Goal: Task Accomplishment & Management: Manage account settings

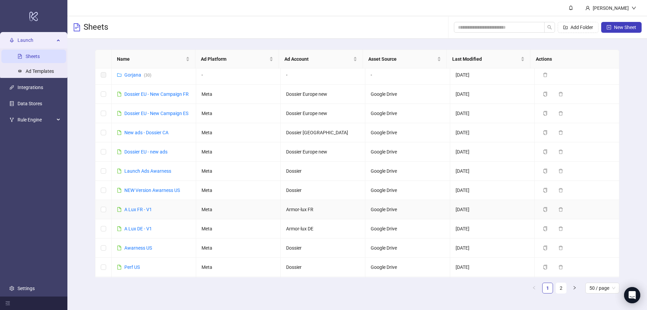
scroll to position [202, 0]
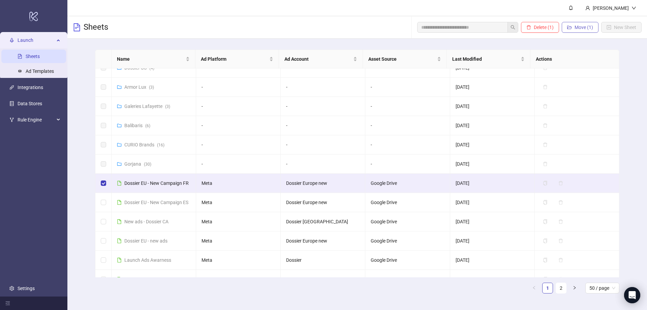
click at [591, 27] on span "Move (1)" at bounding box center [584, 27] width 19 height 5
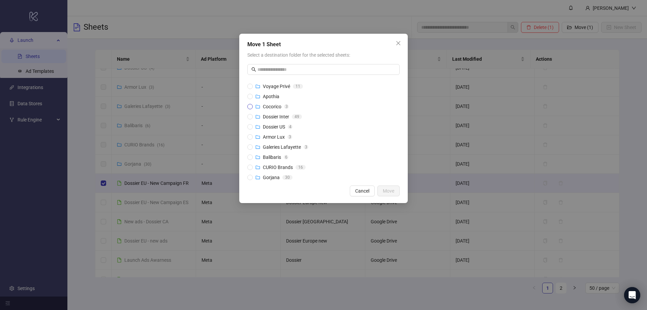
scroll to position [61, 0]
click at [394, 191] on button "Move" at bounding box center [388, 190] width 22 height 11
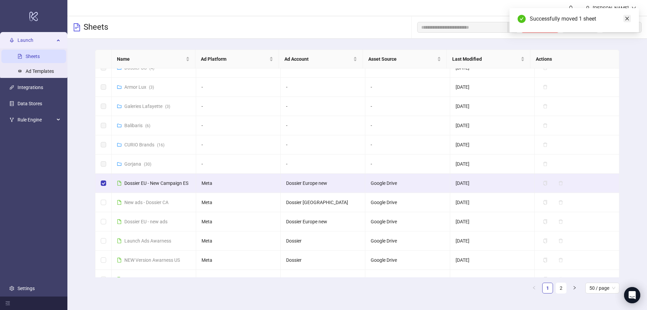
click at [627, 18] on icon "close" at bounding box center [627, 18] width 5 height 5
click at [581, 24] on button "Move (1)" at bounding box center [580, 27] width 37 height 11
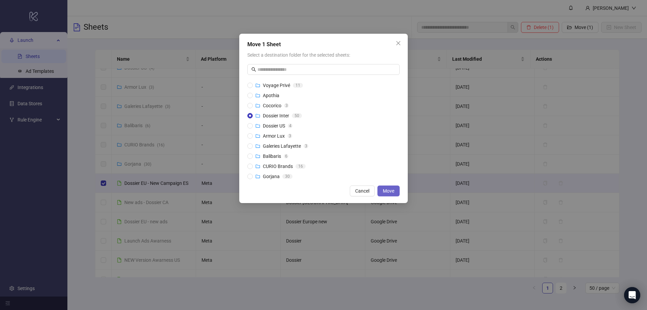
click at [387, 188] on span "Move" at bounding box center [388, 190] width 11 height 5
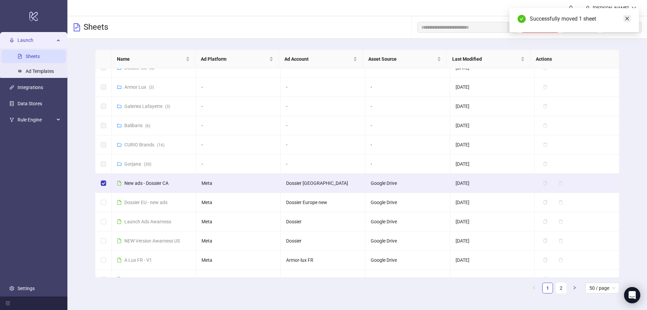
click at [626, 19] on icon "close" at bounding box center [627, 18] width 5 height 5
click at [570, 29] on icon "folder-open" at bounding box center [569, 27] width 5 height 5
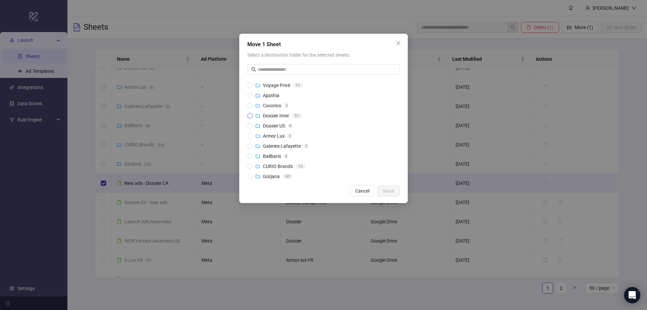
click at [274, 114] on span "Dossier Inter" at bounding box center [276, 115] width 26 height 5
click at [395, 190] on button "Move" at bounding box center [388, 190] width 22 height 11
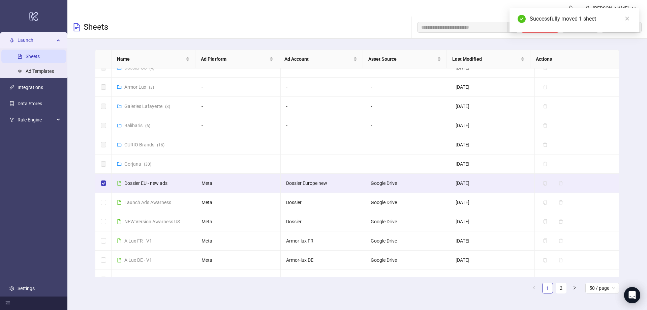
click at [622, 21] on div "Successfully moved 1 sheet" at bounding box center [580, 19] width 101 height 8
click at [625, 19] on icon "close" at bounding box center [627, 18] width 5 height 5
click at [579, 28] on span "Move (1)" at bounding box center [584, 27] width 19 height 5
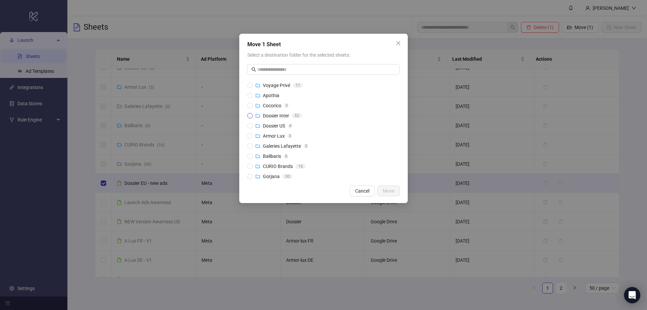
click at [267, 119] on div "Dossier Inter" at bounding box center [276, 115] width 26 height 7
click at [395, 193] on button "Move" at bounding box center [388, 190] width 22 height 11
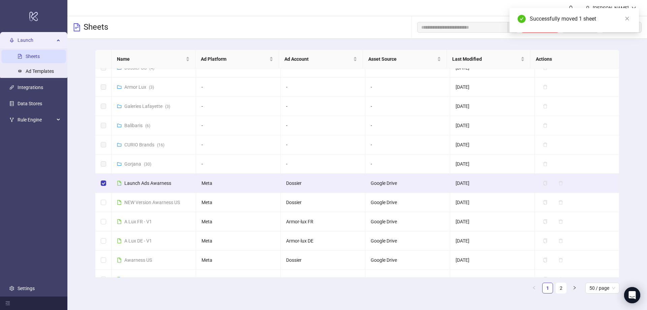
drag, startPoint x: 628, startPoint y: 18, endPoint x: 608, endPoint y: 27, distance: 21.7
click at [628, 18] on icon "close" at bounding box center [627, 18] width 5 height 5
click at [572, 27] on button "Move (1)" at bounding box center [580, 27] width 37 height 11
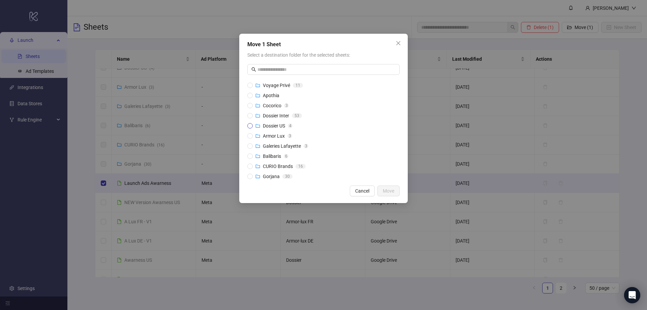
click at [274, 125] on span "Dossier US" at bounding box center [274, 125] width 22 height 5
click at [389, 193] on span "Move" at bounding box center [388, 190] width 11 height 5
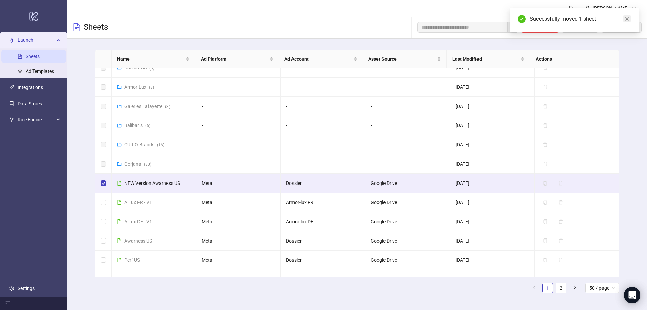
click at [626, 20] on icon "close" at bounding box center [627, 18] width 5 height 5
click at [573, 28] on button "Move (1)" at bounding box center [580, 27] width 37 height 11
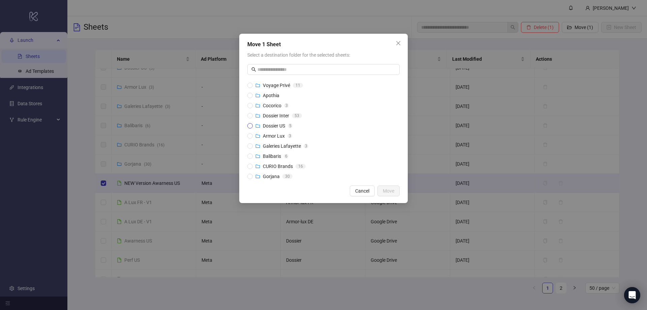
click at [264, 126] on span "Dossier US" at bounding box center [274, 125] width 22 height 5
click at [388, 191] on span "Move" at bounding box center [388, 190] width 11 height 5
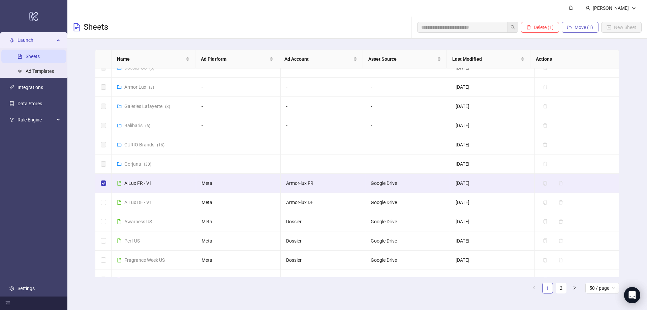
click at [584, 30] on span "Move (1)" at bounding box center [584, 27] width 19 height 5
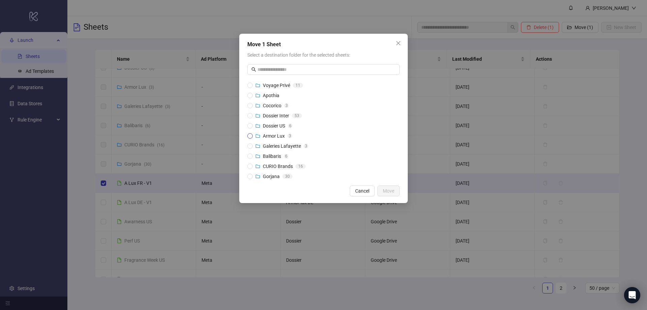
click at [273, 136] on span "Armor Lux" at bounding box center [274, 135] width 22 height 5
click at [393, 191] on span "Move" at bounding box center [388, 190] width 11 height 5
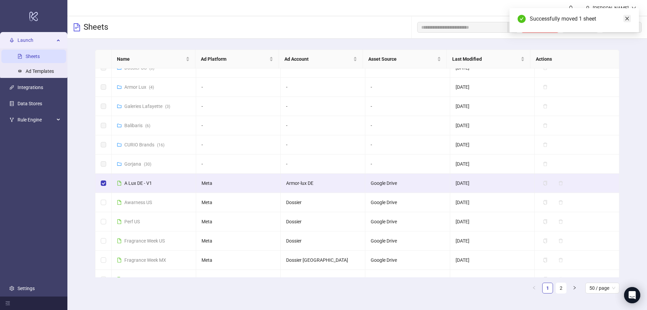
click at [628, 18] on icon "close" at bounding box center [627, 18] width 5 height 5
click at [579, 27] on span "Move (1)" at bounding box center [584, 27] width 19 height 5
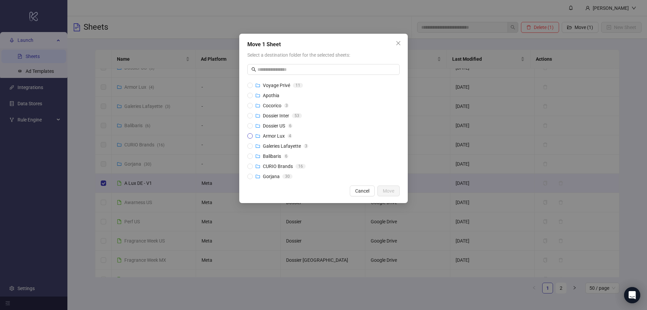
click at [266, 134] on span "Armor Lux" at bounding box center [274, 135] width 22 height 5
drag, startPoint x: 386, startPoint y: 189, endPoint x: 382, endPoint y: 186, distance: 4.9
click at [386, 189] on span "Move" at bounding box center [388, 190] width 11 height 5
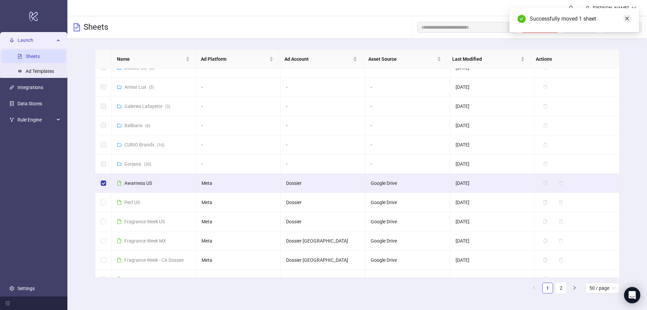
click at [626, 20] on icon "close" at bounding box center [627, 18] width 5 height 5
click at [577, 26] on span "Move (1)" at bounding box center [584, 27] width 19 height 5
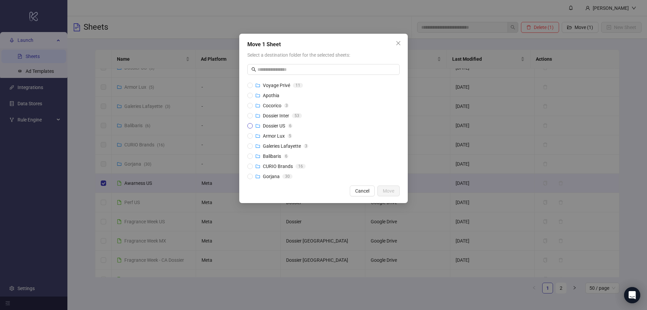
click at [265, 126] on span "Dossier US" at bounding box center [274, 125] width 22 height 5
click at [388, 191] on span "Move" at bounding box center [388, 190] width 11 height 5
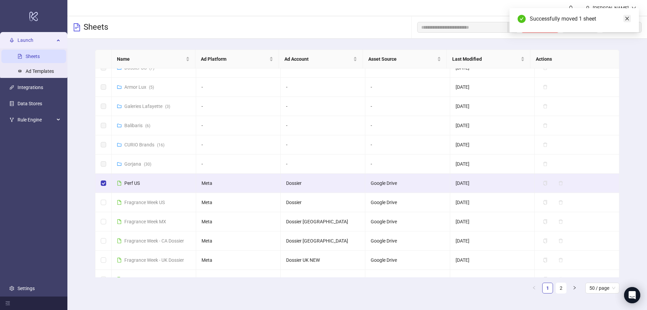
click at [626, 19] on icon "close" at bounding box center [627, 19] width 4 height 4
click at [582, 31] on button "Move (1)" at bounding box center [580, 27] width 37 height 11
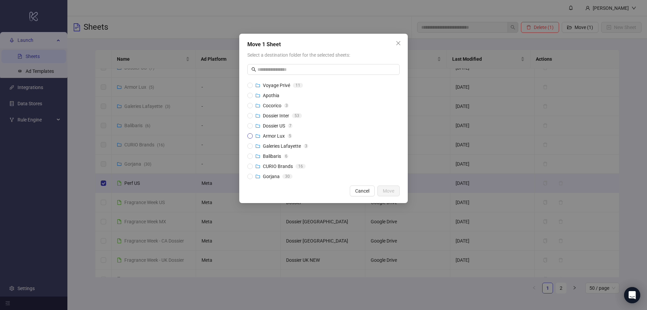
click at [285, 136] on div "Armor Lux 5" at bounding box center [273, 135] width 37 height 7
click at [273, 135] on span "Armor Lux" at bounding box center [274, 135] width 22 height 5
click at [273, 123] on span "Dossier US" at bounding box center [274, 125] width 22 height 5
click at [386, 191] on span "Move" at bounding box center [388, 190] width 11 height 5
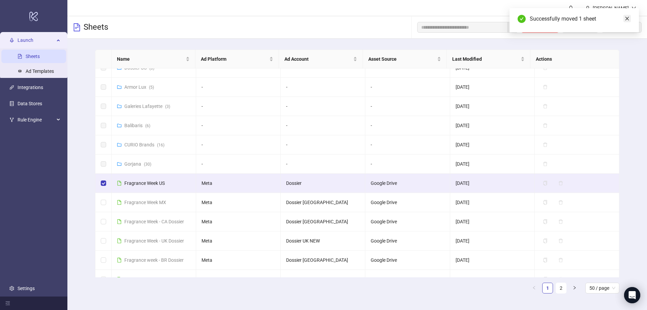
click at [625, 20] on icon "close" at bounding box center [627, 18] width 5 height 5
click at [580, 25] on span "Move (1)" at bounding box center [584, 27] width 19 height 5
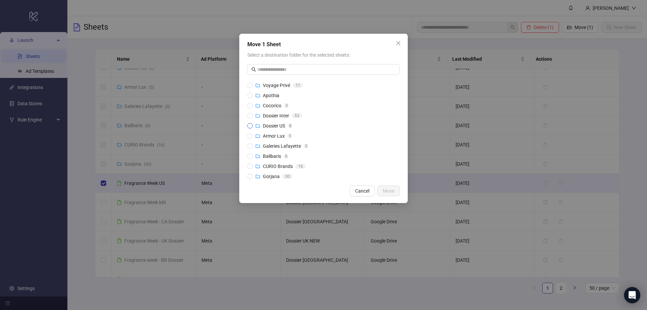
click at [267, 125] on span "Dossier US" at bounding box center [274, 125] width 22 height 5
click at [386, 191] on span "Move" at bounding box center [388, 190] width 11 height 5
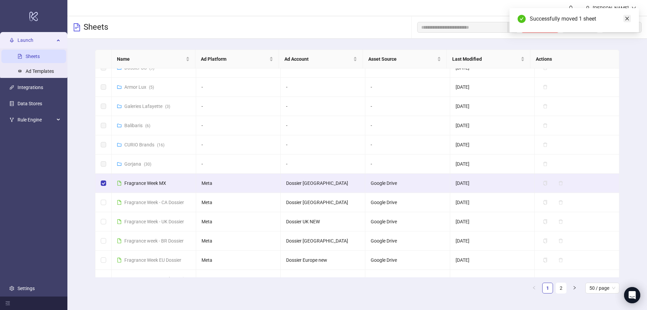
click at [628, 20] on icon "close" at bounding box center [627, 19] width 4 height 4
click at [581, 29] on span "Move (1)" at bounding box center [584, 27] width 19 height 5
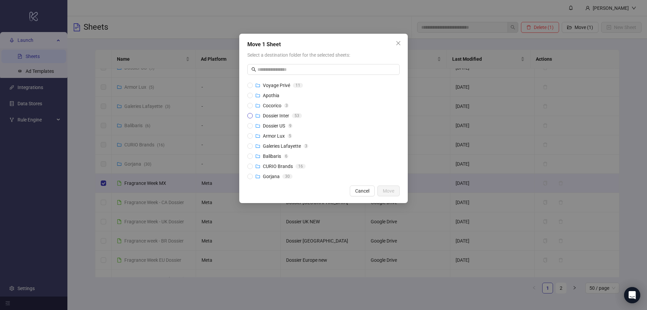
click at [270, 118] on span "Dossier Inter" at bounding box center [276, 115] width 26 height 5
click at [391, 190] on span "Move" at bounding box center [388, 190] width 11 height 5
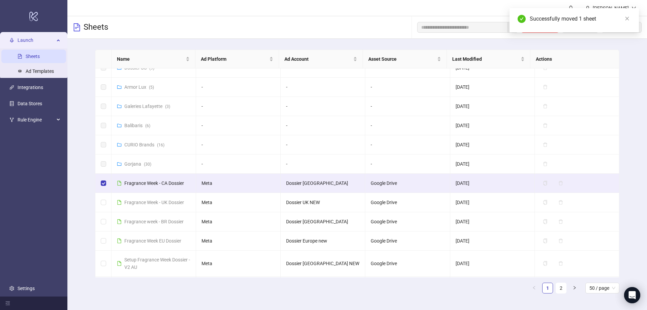
drag, startPoint x: 629, startPoint y: 20, endPoint x: 598, endPoint y: 28, distance: 31.5
click at [629, 20] on icon "close" at bounding box center [627, 18] width 5 height 5
click at [576, 29] on span "Move (1)" at bounding box center [584, 27] width 19 height 5
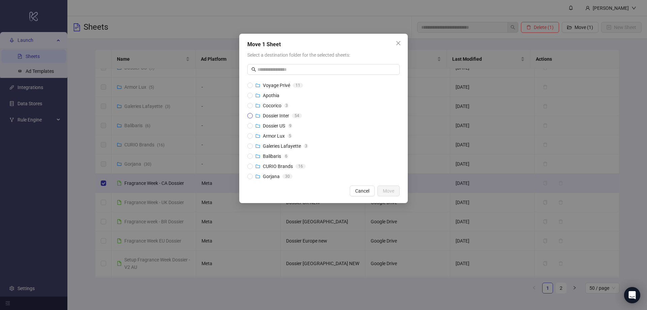
click at [264, 117] on span "Dossier Inter" at bounding box center [276, 115] width 26 height 5
click at [383, 191] on span "Move" at bounding box center [388, 190] width 11 height 5
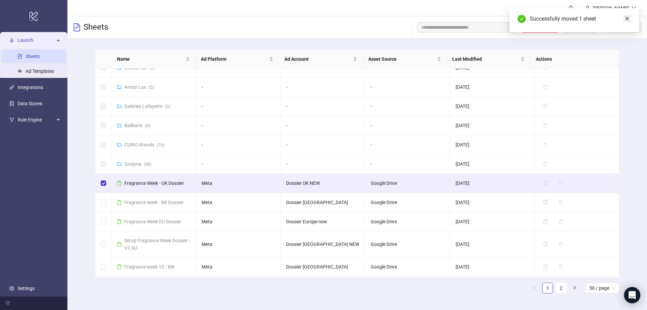
click at [627, 18] on icon "close" at bounding box center [627, 18] width 5 height 5
click at [577, 28] on span "Move (1)" at bounding box center [584, 27] width 19 height 5
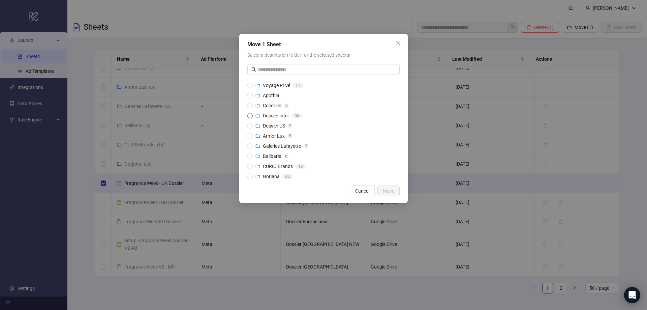
click at [264, 117] on span "Dossier Inter" at bounding box center [276, 115] width 26 height 5
click at [390, 191] on span "Move" at bounding box center [388, 190] width 11 height 5
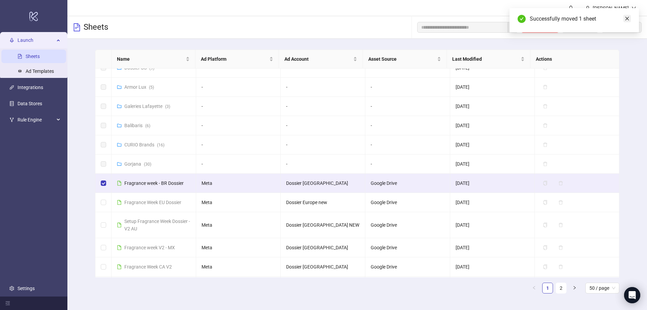
click at [627, 18] on icon "close" at bounding box center [627, 19] width 4 height 4
click at [571, 27] on icon "folder-open" at bounding box center [569, 27] width 5 height 3
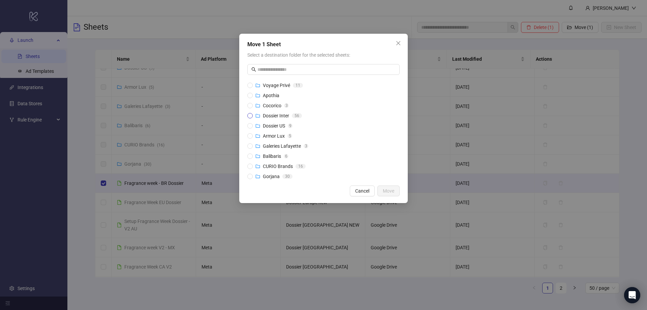
click at [269, 115] on span "Dossier Inter" at bounding box center [276, 115] width 26 height 5
drag, startPoint x: 392, startPoint y: 191, endPoint x: 385, endPoint y: 191, distance: 6.1
click at [391, 191] on span "Move" at bounding box center [388, 190] width 11 height 5
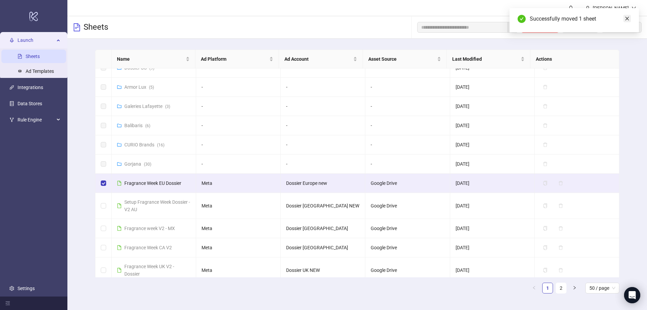
click at [629, 20] on icon "close" at bounding box center [627, 18] width 5 height 5
click at [577, 29] on span "Move (1)" at bounding box center [584, 27] width 19 height 5
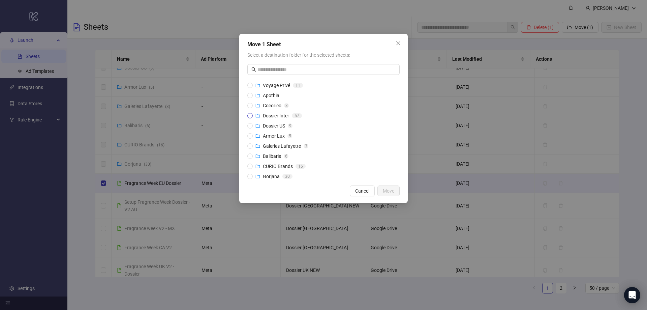
click at [266, 115] on span "Dossier Inter" at bounding box center [276, 115] width 26 height 5
click at [387, 194] on button "Move" at bounding box center [388, 190] width 22 height 11
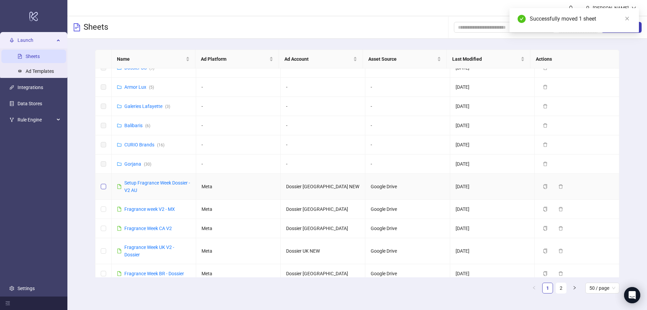
click at [103, 189] on label at bounding box center [103, 186] width 5 height 7
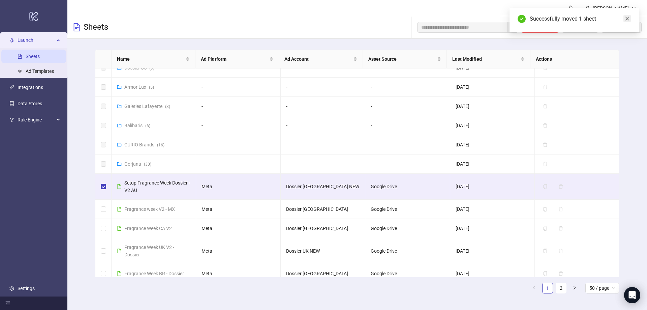
click at [629, 19] on icon "close" at bounding box center [627, 18] width 5 height 5
click at [575, 30] on span "Move (1)" at bounding box center [584, 27] width 19 height 5
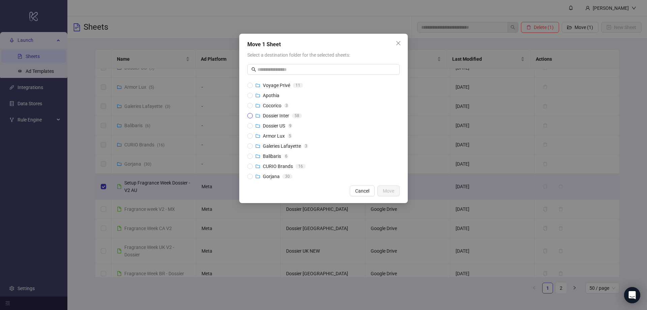
click at [276, 114] on span "Dossier Inter" at bounding box center [276, 115] width 26 height 5
click at [390, 193] on span "Move" at bounding box center [388, 190] width 11 height 5
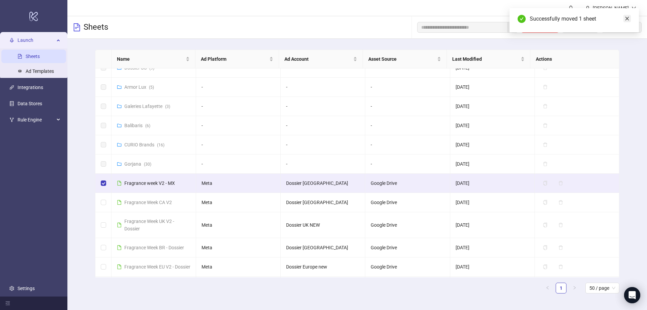
click at [628, 19] on icon "close" at bounding box center [627, 18] width 5 height 5
click at [575, 27] on span "Move (1)" at bounding box center [584, 27] width 19 height 5
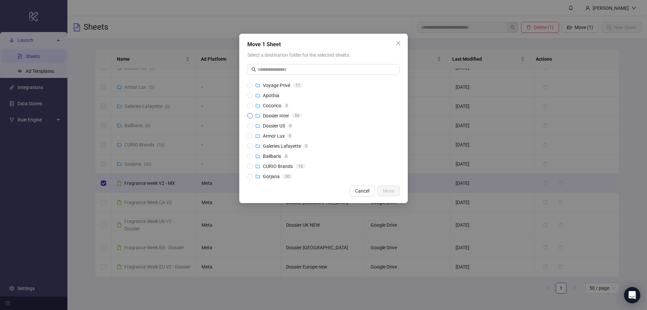
click at [273, 116] on span "Dossier Inter" at bounding box center [276, 115] width 26 height 5
click at [390, 192] on span "Move" at bounding box center [388, 190] width 11 height 5
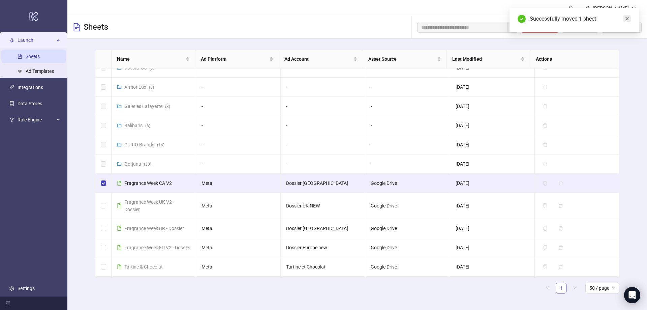
click at [629, 20] on link "Close" at bounding box center [626, 18] width 7 height 7
click at [575, 26] on span "Move (1)" at bounding box center [584, 27] width 19 height 5
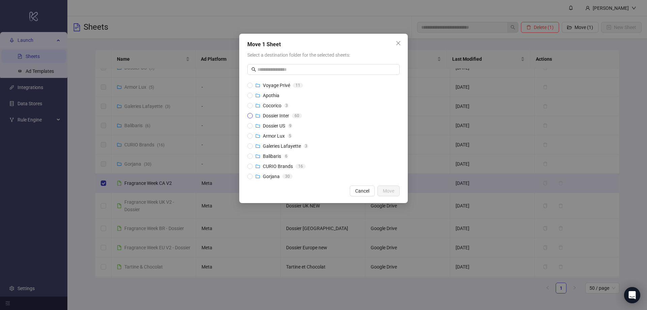
click at [283, 116] on span "Dossier Inter" at bounding box center [276, 115] width 26 height 5
click at [384, 190] on span "Move" at bounding box center [388, 190] width 11 height 5
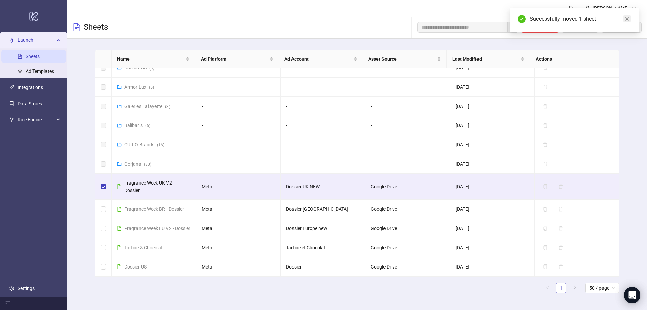
click at [629, 21] on link "Close" at bounding box center [626, 18] width 7 height 7
click at [573, 27] on button "Move (1)" at bounding box center [580, 27] width 37 height 11
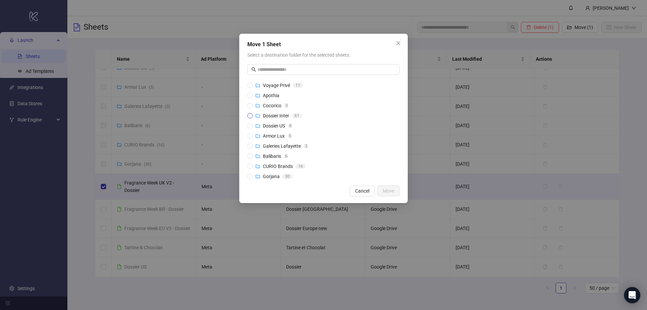
click at [267, 112] on div "Dossier Inter" at bounding box center [276, 115] width 26 height 7
click at [389, 190] on span "Move" at bounding box center [388, 190] width 11 height 5
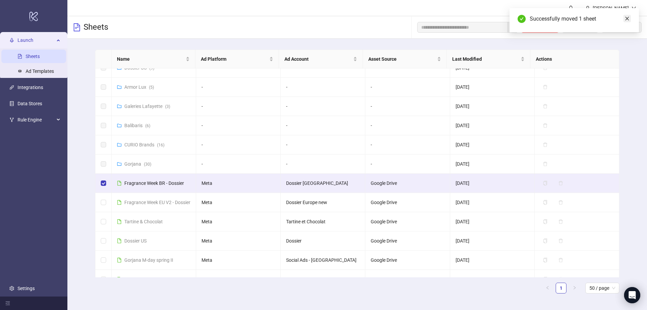
click at [629, 20] on icon "close" at bounding box center [627, 18] width 5 height 5
click at [581, 28] on span "Move (1)" at bounding box center [584, 27] width 19 height 5
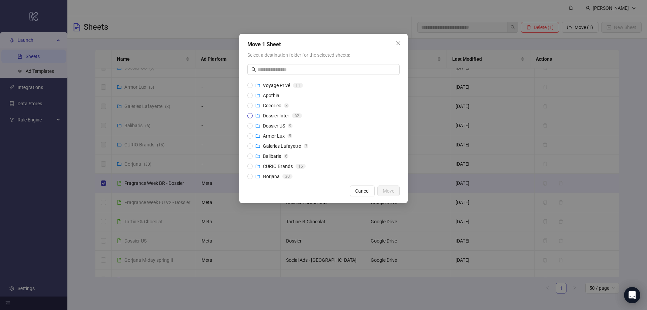
click at [279, 116] on span "Dossier Inter" at bounding box center [276, 115] width 26 height 5
click at [393, 193] on span "Move" at bounding box center [388, 190] width 11 height 5
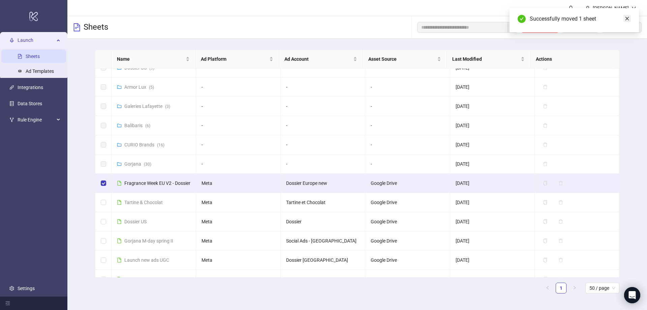
click at [628, 20] on icon "close" at bounding box center [627, 18] width 5 height 5
click at [577, 27] on span "Move (1)" at bounding box center [584, 27] width 19 height 5
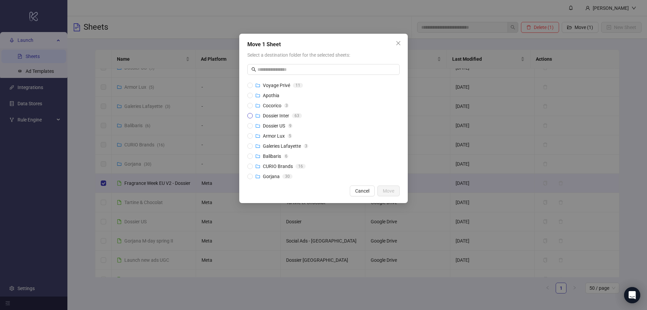
click at [272, 117] on span "Dossier Inter" at bounding box center [276, 115] width 26 height 5
click at [390, 193] on span "Move" at bounding box center [388, 190] width 11 height 5
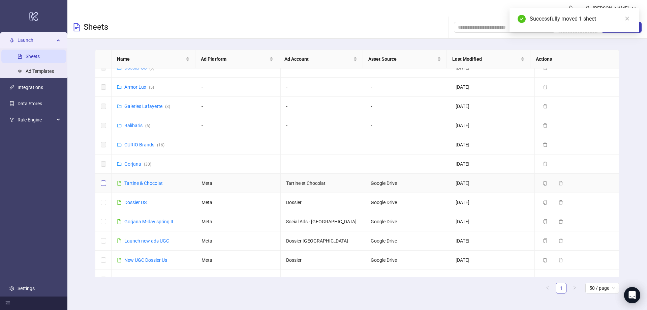
click at [102, 186] on label at bounding box center [103, 182] width 5 height 7
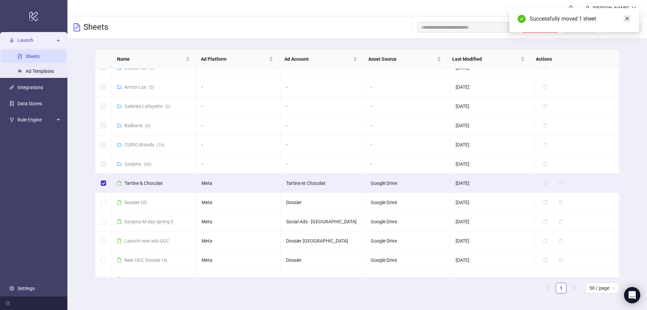
click at [624, 20] on link "Close" at bounding box center [626, 18] width 7 height 7
click at [585, 30] on span "Move (1)" at bounding box center [584, 27] width 19 height 5
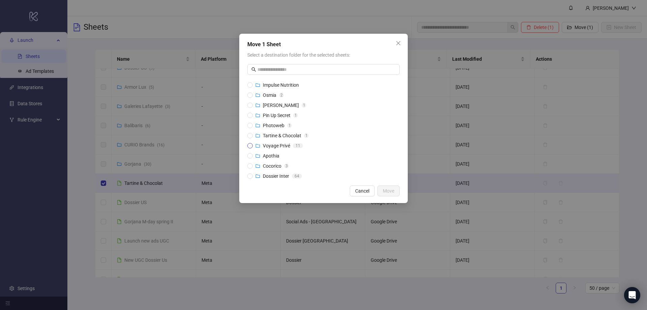
scroll to position [0, 0]
click at [282, 136] on span "Tartine & Chocolat" at bounding box center [282, 135] width 38 height 5
click at [391, 189] on span "Move" at bounding box center [388, 190] width 11 height 5
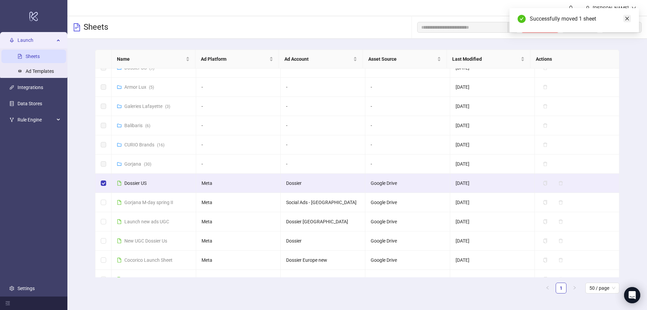
click at [628, 17] on icon "close" at bounding box center [627, 18] width 5 height 5
click at [586, 28] on span "Move (1)" at bounding box center [584, 27] width 19 height 5
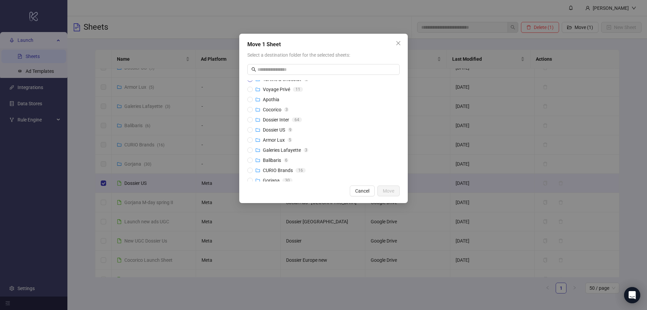
scroll to position [61, 0]
drag, startPoint x: 274, startPoint y: 124, endPoint x: 290, endPoint y: 134, distance: 18.1
click at [274, 124] on span "Dossier US" at bounding box center [274, 125] width 22 height 5
click at [394, 192] on span "Move" at bounding box center [388, 190] width 11 height 5
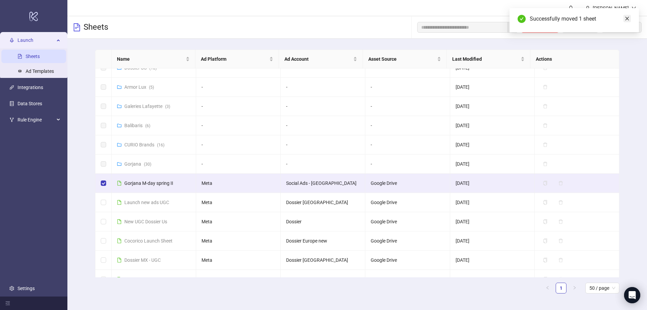
click at [626, 18] on icon "close" at bounding box center [627, 18] width 5 height 5
click at [579, 29] on span "Move (1)" at bounding box center [584, 27] width 19 height 5
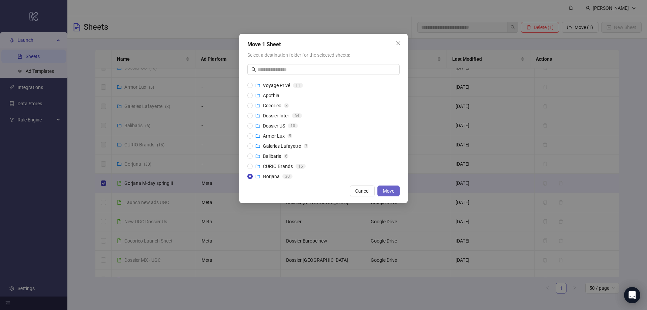
click at [390, 191] on span "Move" at bounding box center [388, 190] width 11 height 5
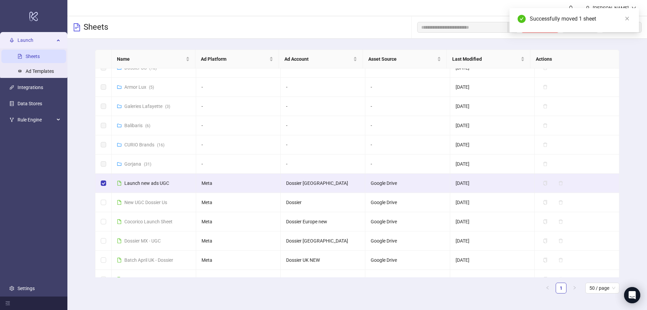
drag, startPoint x: 627, startPoint y: 20, endPoint x: 620, endPoint y: 23, distance: 7.5
click at [627, 20] on icon "close" at bounding box center [627, 18] width 5 height 5
click at [572, 27] on button "Move (1)" at bounding box center [580, 27] width 37 height 11
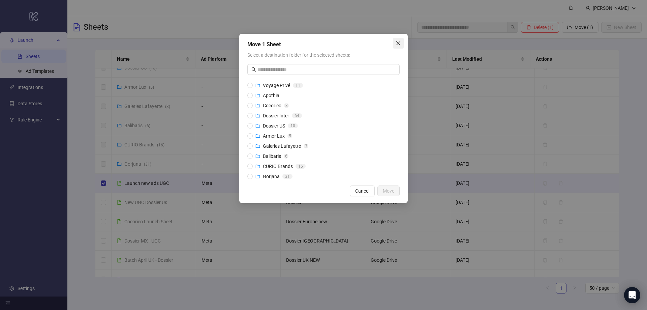
click at [396, 43] on icon "close" at bounding box center [398, 42] width 5 height 5
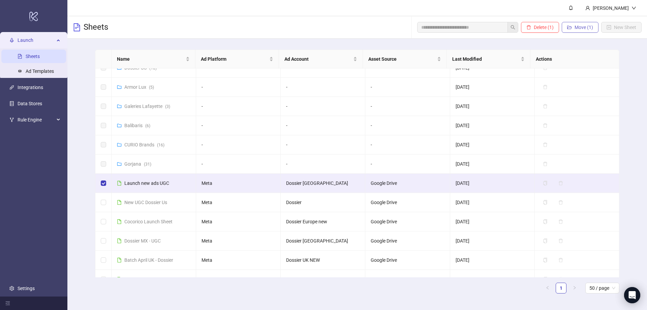
click at [585, 24] on button "Move (1)" at bounding box center [580, 27] width 37 height 11
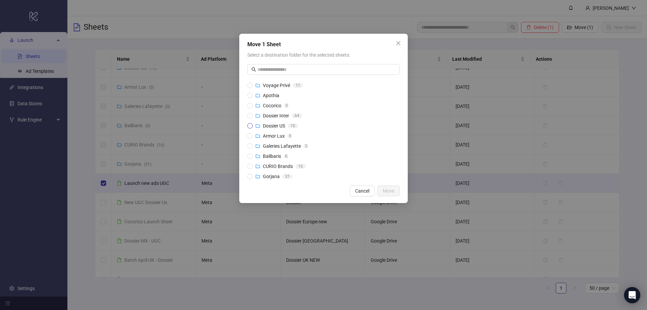
click at [265, 124] on span "Dossier US" at bounding box center [274, 125] width 22 height 5
click at [387, 190] on span "Move" at bounding box center [388, 190] width 11 height 5
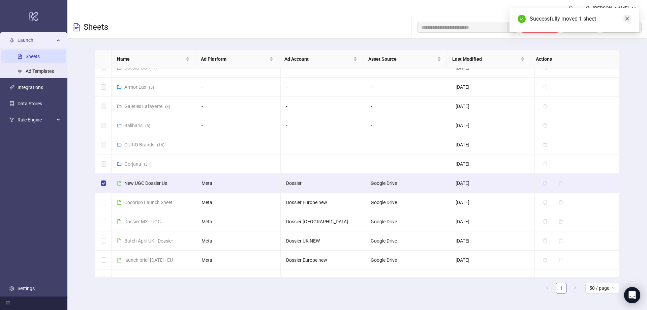
click at [630, 17] on link "Close" at bounding box center [626, 18] width 7 height 7
click at [577, 29] on span "Move (1)" at bounding box center [584, 27] width 19 height 5
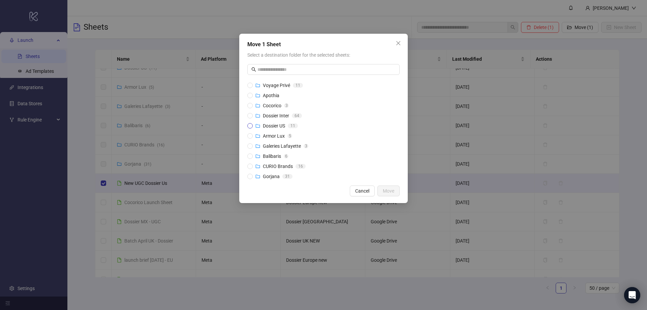
click at [261, 124] on div "Dossier US" at bounding box center [270, 125] width 30 height 7
click at [389, 191] on span "Move" at bounding box center [388, 190] width 11 height 5
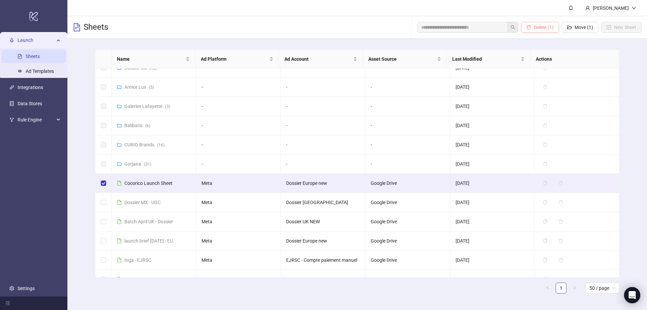
click at [549, 26] on span "Delete (1)" at bounding box center [544, 27] width 20 height 5
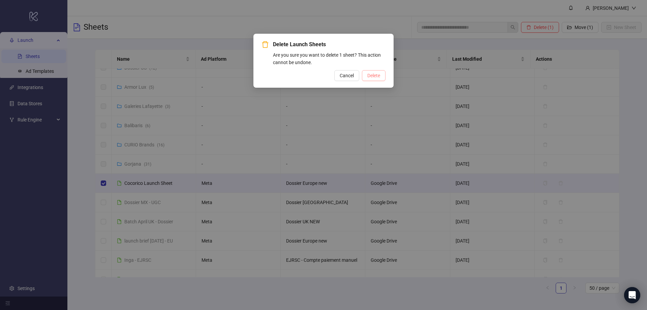
click at [367, 74] on span "Delete" at bounding box center [373, 75] width 13 height 5
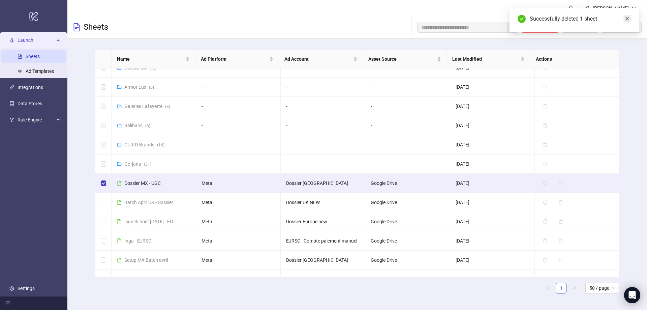
click at [627, 20] on icon "close" at bounding box center [627, 18] width 5 height 5
click at [575, 27] on span "Move (1)" at bounding box center [584, 27] width 19 height 5
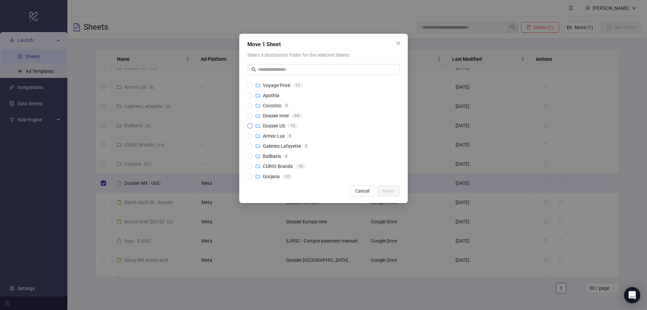
click at [276, 124] on span "Dossier US" at bounding box center [274, 125] width 22 height 5
click at [282, 113] on span "Dossier Inter" at bounding box center [276, 115] width 26 height 5
click at [391, 192] on span "Move" at bounding box center [388, 190] width 11 height 5
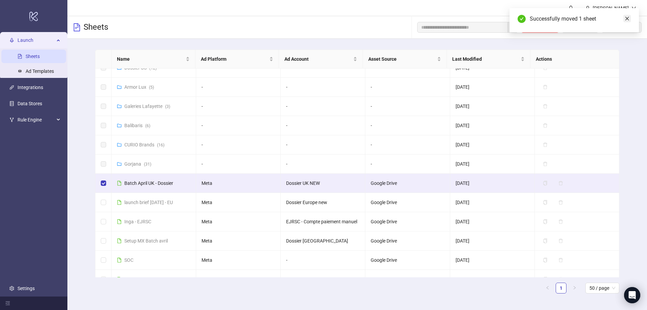
click at [626, 19] on icon "close" at bounding box center [627, 18] width 5 height 5
click at [575, 29] on span "Move (1)" at bounding box center [584, 27] width 19 height 5
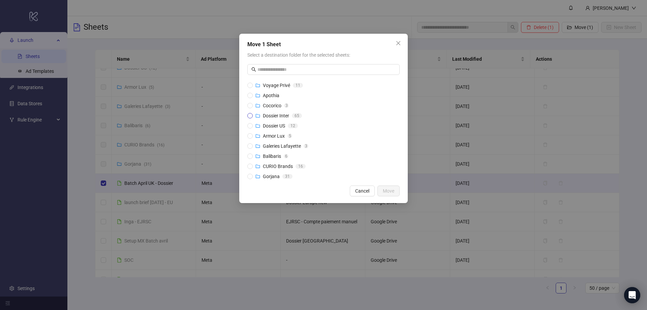
click at [273, 116] on span "Dossier Inter" at bounding box center [276, 115] width 26 height 5
click at [389, 194] on button "Move" at bounding box center [388, 190] width 22 height 11
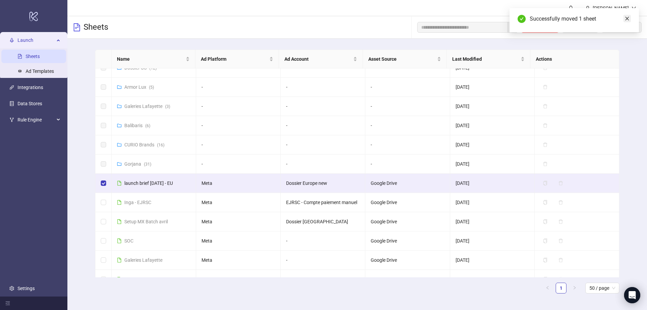
click at [627, 18] on icon "close" at bounding box center [627, 18] width 5 height 5
click at [583, 28] on span "Move (1)" at bounding box center [584, 27] width 19 height 5
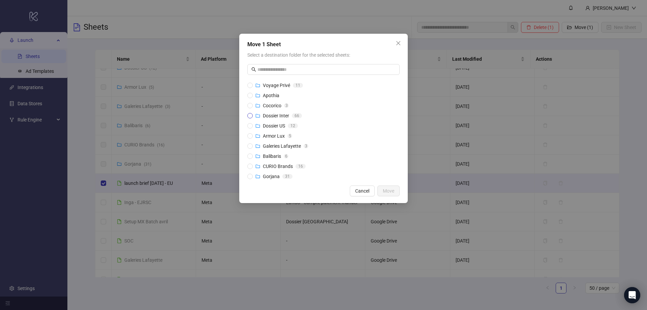
click at [274, 115] on span "Dossier Inter" at bounding box center [276, 115] width 26 height 5
click at [390, 192] on span "Move" at bounding box center [388, 190] width 11 height 5
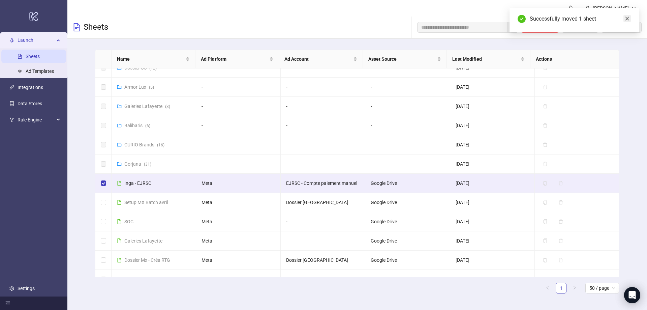
click at [626, 17] on icon "close" at bounding box center [627, 18] width 5 height 5
click at [578, 28] on span "Move (1)" at bounding box center [584, 27] width 19 height 5
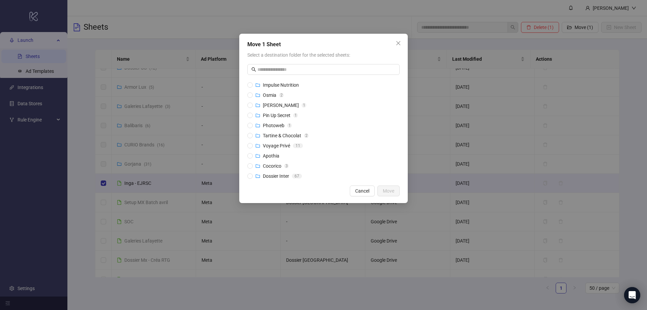
scroll to position [0, 0]
drag, startPoint x: 272, startPoint y: 103, endPoint x: 282, endPoint y: 110, distance: 11.2
click at [272, 103] on div "Inga 1" at bounding box center [280, 105] width 51 height 7
click at [391, 192] on span "Move" at bounding box center [388, 190] width 11 height 5
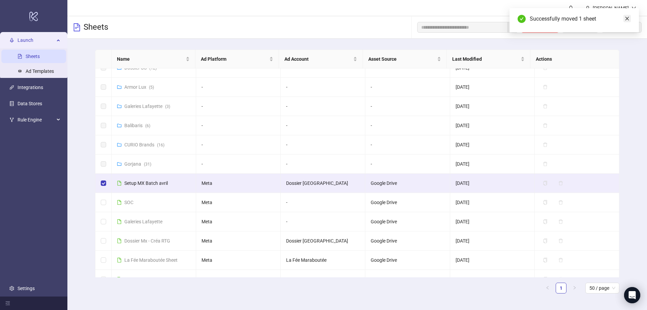
click at [629, 18] on icon "close" at bounding box center [627, 18] width 5 height 5
click at [590, 25] on span "Move (1)" at bounding box center [584, 27] width 19 height 5
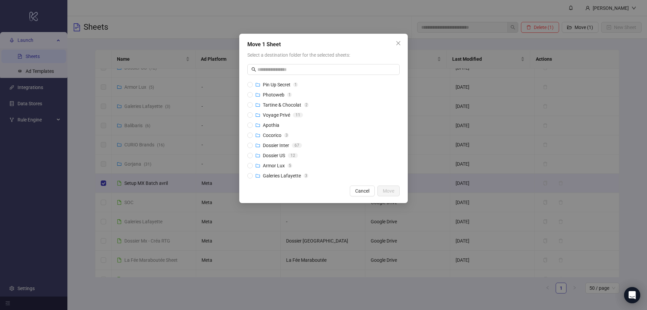
scroll to position [61, 0]
click at [275, 117] on span "Dossier Inter" at bounding box center [276, 115] width 26 height 5
click at [387, 193] on span "Move" at bounding box center [388, 190] width 11 height 5
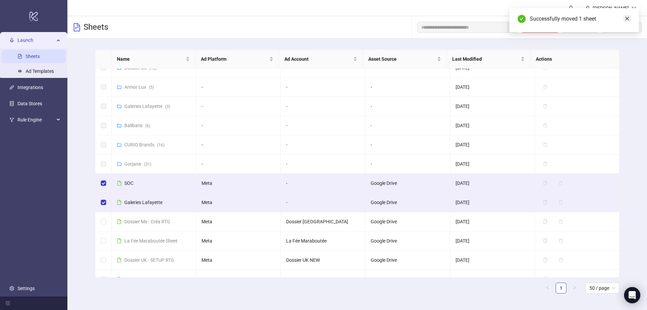
click at [630, 18] on link "Close" at bounding box center [626, 18] width 7 height 7
click at [547, 30] on span "Delete (2)" at bounding box center [544, 27] width 20 height 5
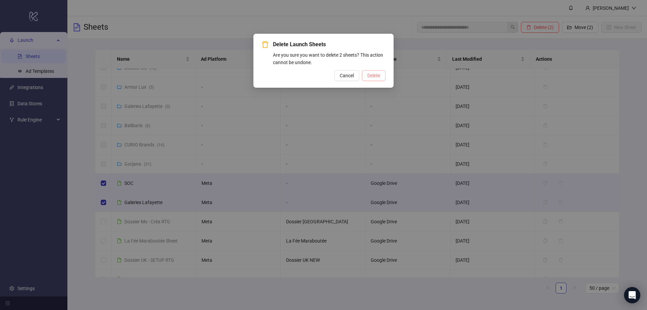
click at [368, 75] on span "Delete" at bounding box center [373, 75] width 13 height 5
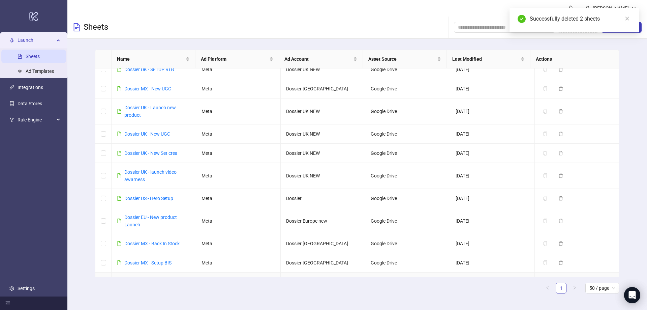
scroll to position [426, 0]
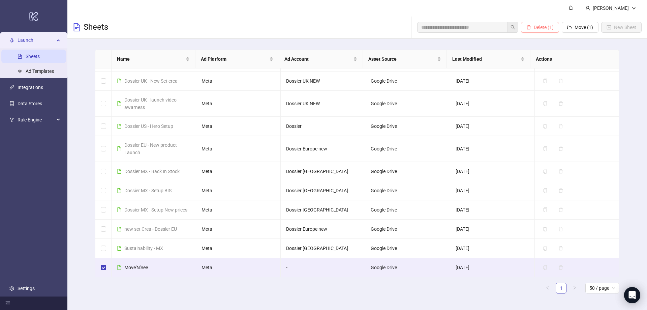
click at [548, 26] on span "Delete (1)" at bounding box center [544, 27] width 20 height 5
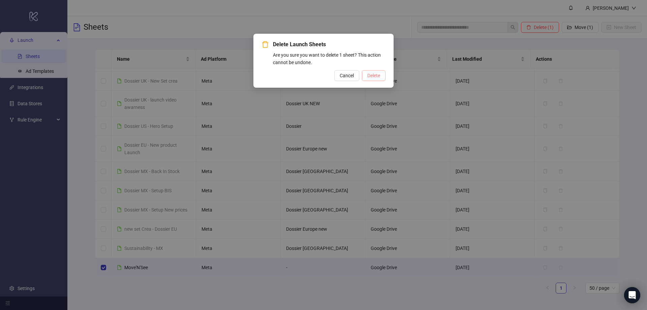
click at [372, 77] on span "Delete" at bounding box center [373, 75] width 13 height 5
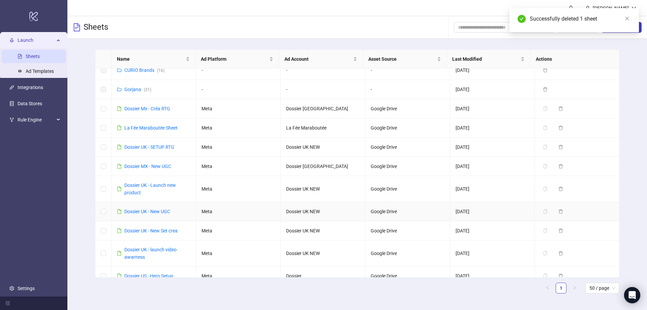
scroll to position [205, 0]
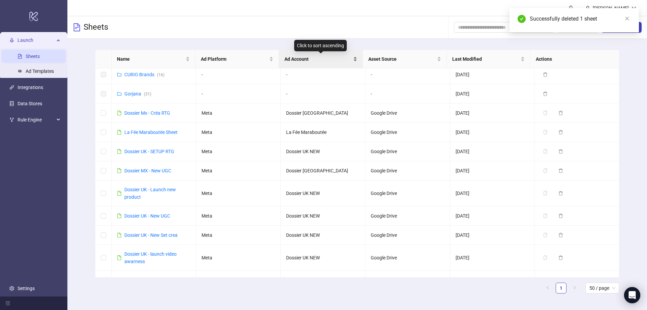
click at [318, 58] on span "Ad Account" at bounding box center [317, 58] width 67 height 7
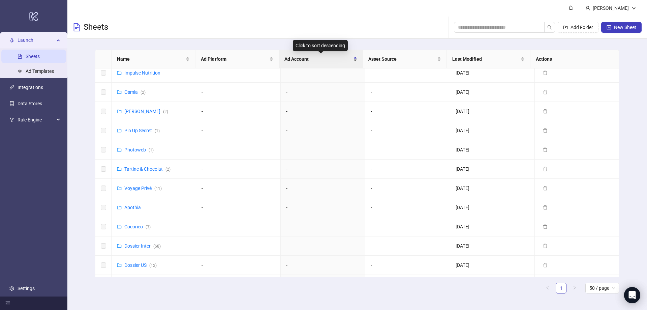
scroll to position [0, 0]
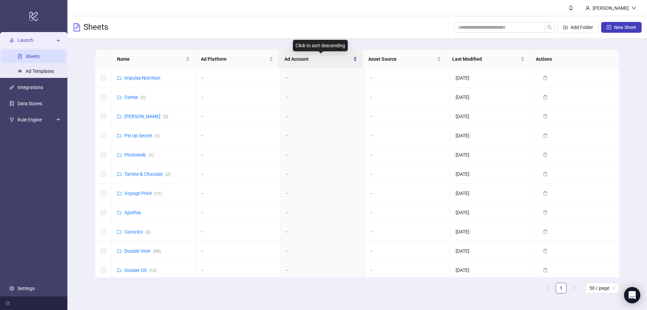
click at [318, 58] on span "Ad Account" at bounding box center [317, 58] width 67 height 7
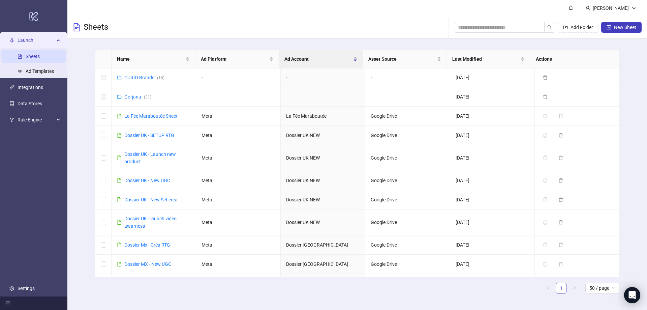
scroll to position [270, 0]
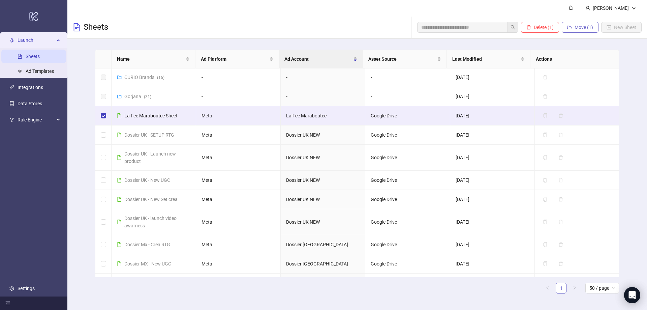
click at [589, 26] on span "Move (1)" at bounding box center [584, 27] width 19 height 5
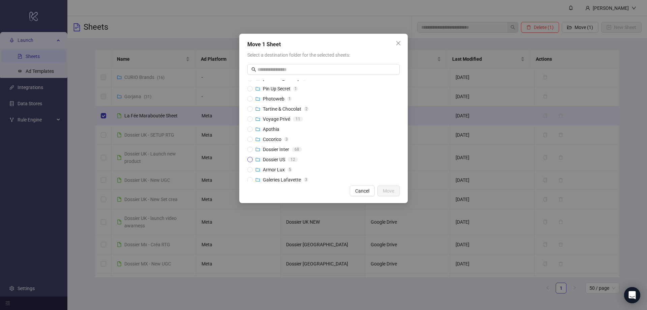
scroll to position [0, 0]
click at [362, 190] on span "Cancel" at bounding box center [362, 190] width 14 height 5
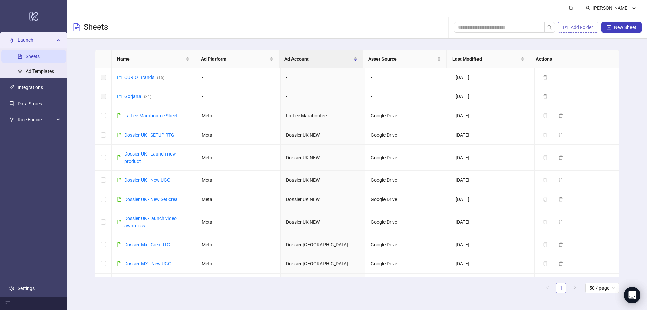
click at [585, 27] on span "Add Folder" at bounding box center [581, 27] width 23 height 5
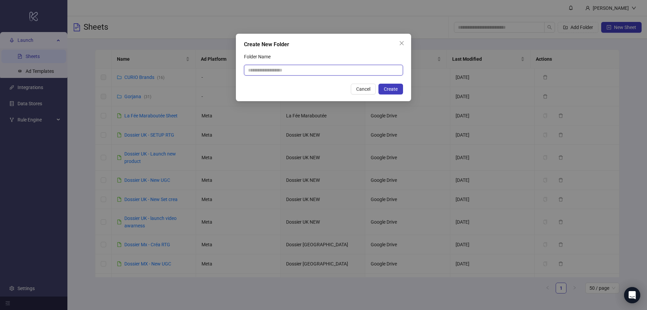
click at [261, 68] on input "Folder Name" at bounding box center [323, 70] width 159 height 11
type input "**********"
click at [391, 87] on span "Create" at bounding box center [391, 88] width 14 height 5
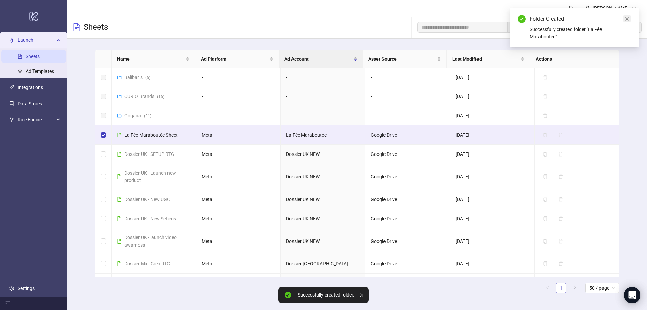
click at [629, 18] on link "Close" at bounding box center [626, 18] width 7 height 7
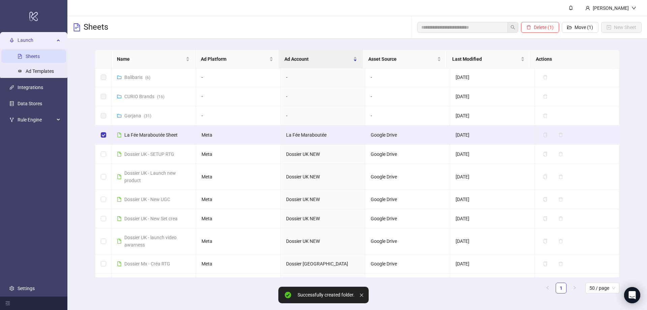
click at [569, 28] on icon "folder-open" at bounding box center [569, 27] width 5 height 5
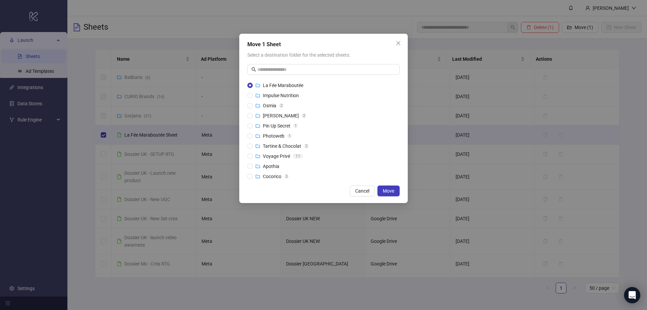
click at [385, 191] on span "Move" at bounding box center [388, 190] width 11 height 5
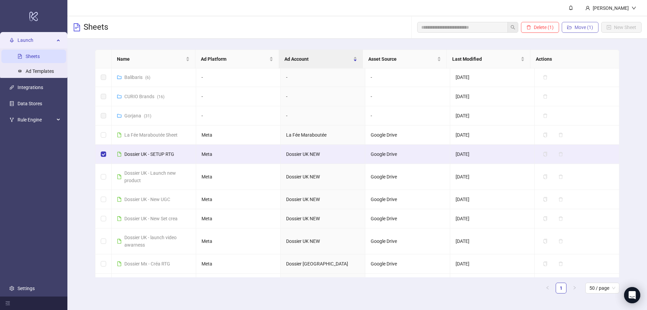
click at [580, 28] on span "Move (1)" at bounding box center [584, 27] width 19 height 5
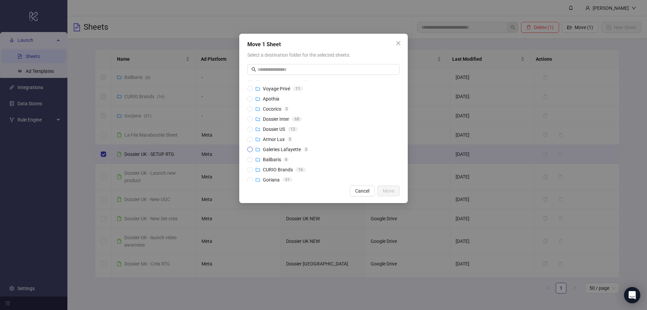
scroll to position [71, 0]
click at [273, 115] on span "Dossier Inter" at bounding box center [276, 115] width 26 height 5
click at [391, 190] on span "Move" at bounding box center [388, 190] width 11 height 5
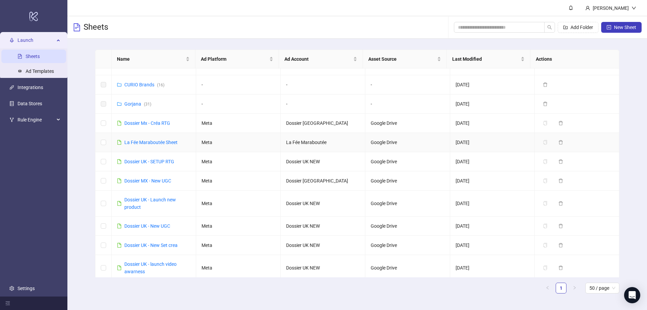
scroll to position [270, 0]
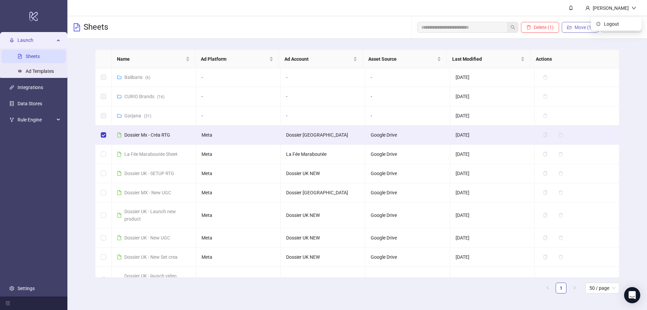
click at [589, 23] on button "Move (1)" at bounding box center [580, 27] width 37 height 11
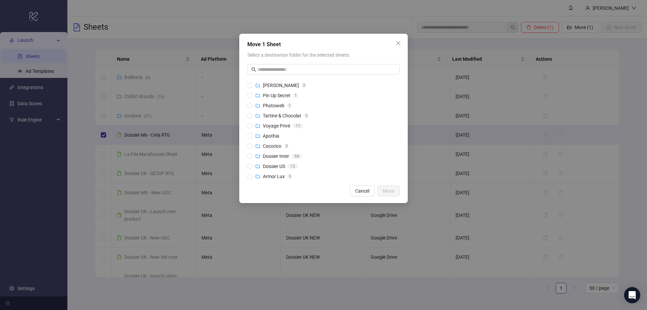
scroll to position [71, 0]
click at [278, 125] on span "Dossier US" at bounding box center [274, 125] width 22 height 5
click at [279, 118] on span "Dossier Inter" at bounding box center [276, 115] width 26 height 5
click at [391, 193] on span "Move" at bounding box center [388, 190] width 11 height 5
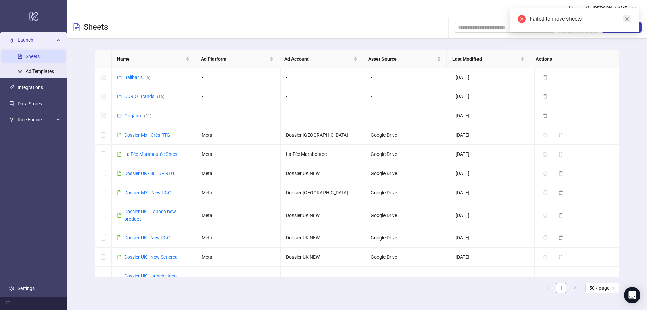
click at [628, 20] on icon "close" at bounding box center [627, 18] width 5 height 5
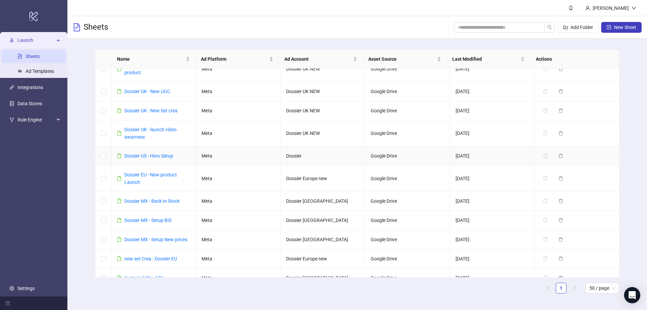
scroll to position [426, 0]
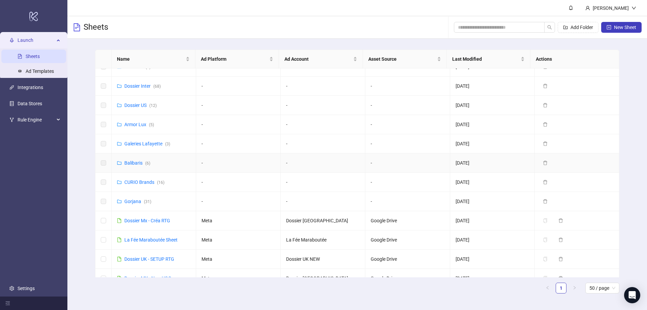
scroll to position [270, 0]
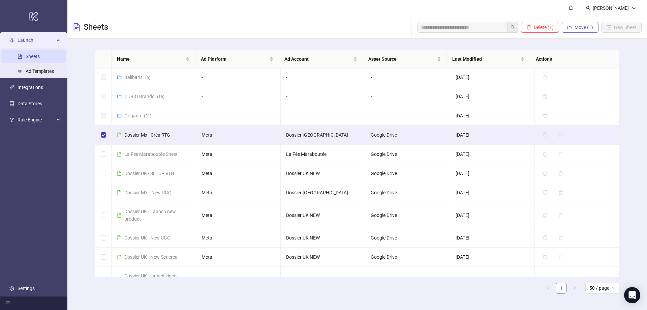
click at [575, 27] on span "Move (1)" at bounding box center [584, 27] width 19 height 5
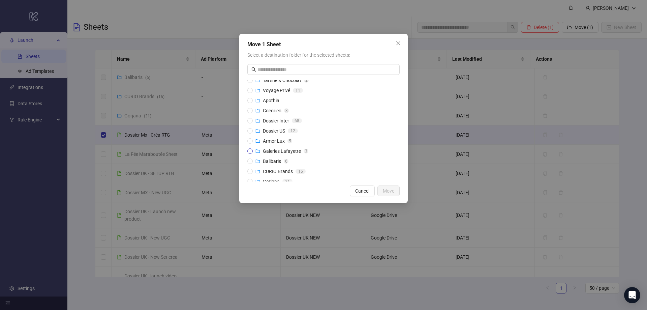
scroll to position [71, 0]
click at [274, 114] on span "Dossier Inter" at bounding box center [276, 115] width 26 height 5
click at [385, 192] on span "Move" at bounding box center [388, 190] width 11 height 5
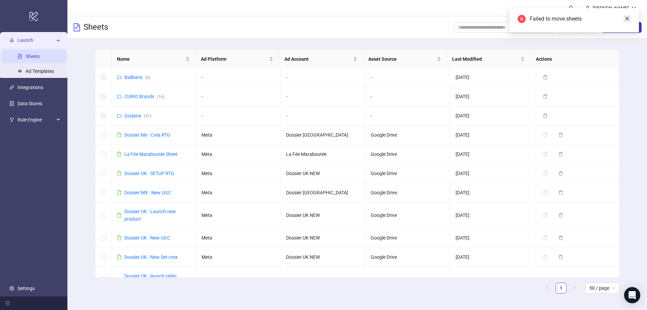
click at [629, 19] on link "Close" at bounding box center [626, 18] width 7 height 7
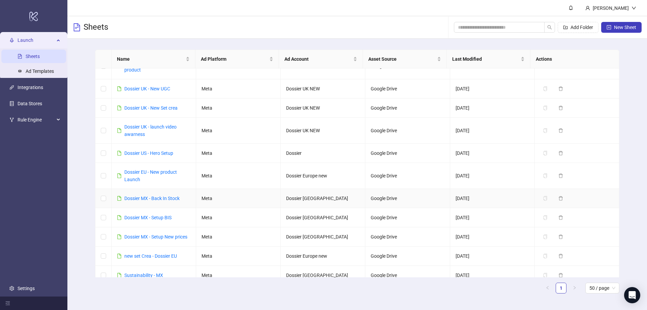
scroll to position [426, 0]
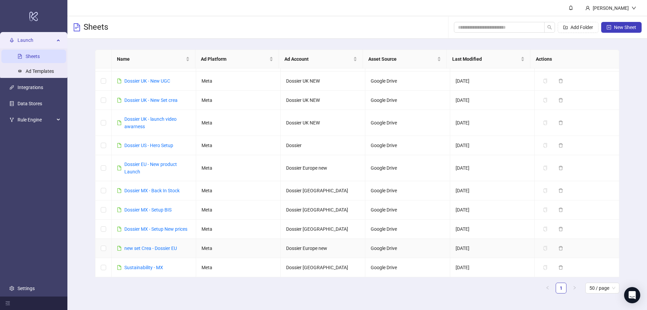
click at [100, 246] on td at bounding box center [103, 248] width 16 height 19
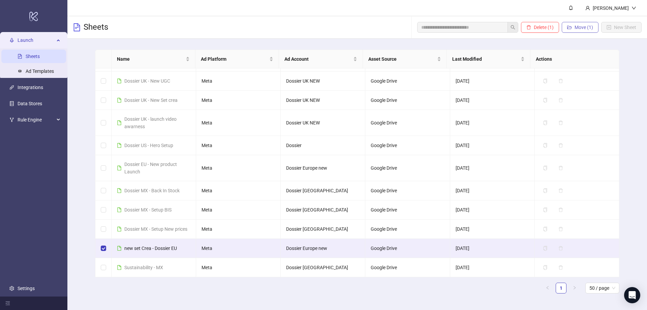
click at [583, 23] on button "Move (1)" at bounding box center [580, 27] width 37 height 11
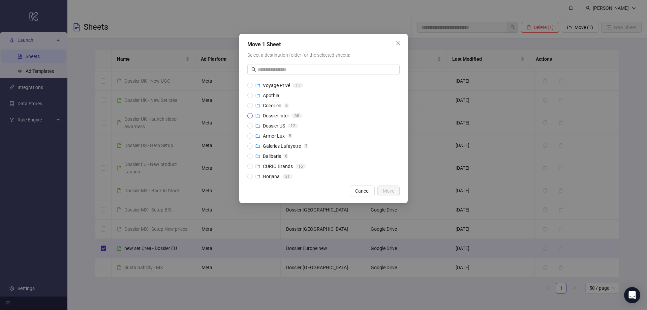
click at [272, 114] on span "Dossier Inter" at bounding box center [276, 115] width 26 height 5
click at [392, 195] on button "Move" at bounding box center [388, 190] width 22 height 11
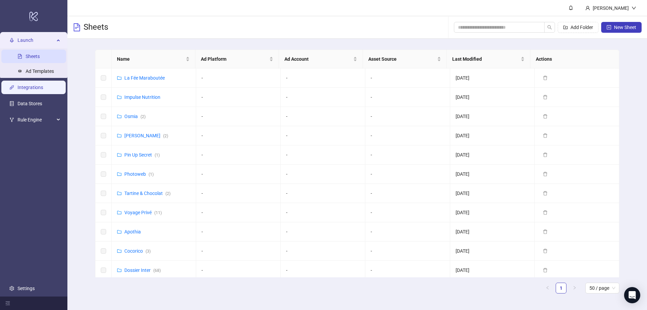
click at [29, 85] on link "Integrations" at bounding box center [31, 87] width 26 height 5
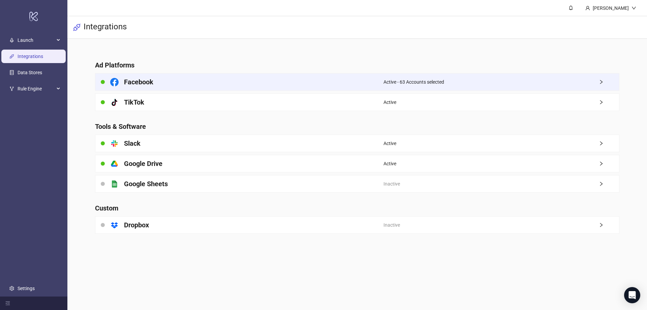
click at [396, 75] on div "Active - 63 Accounts selected" at bounding box center [501, 81] width 236 height 17
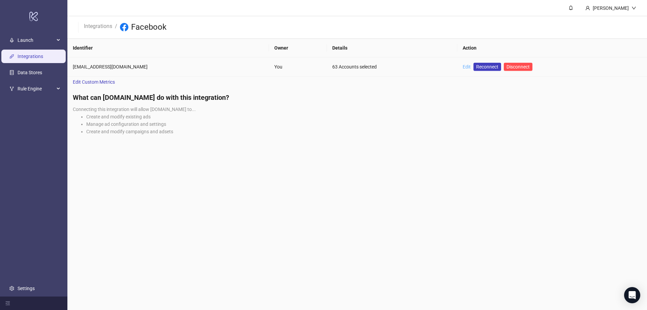
click at [463, 67] on link "Edit" at bounding box center [467, 66] width 8 height 5
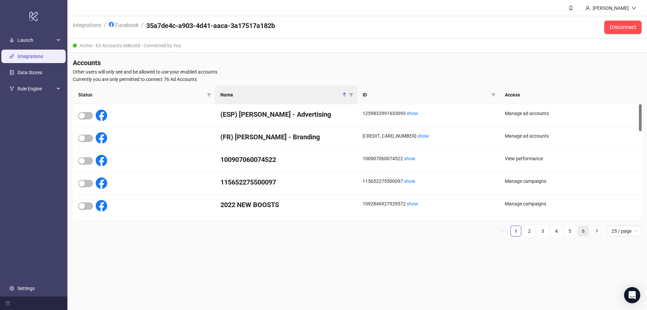
click at [585, 229] on link "6" at bounding box center [583, 231] width 10 height 10
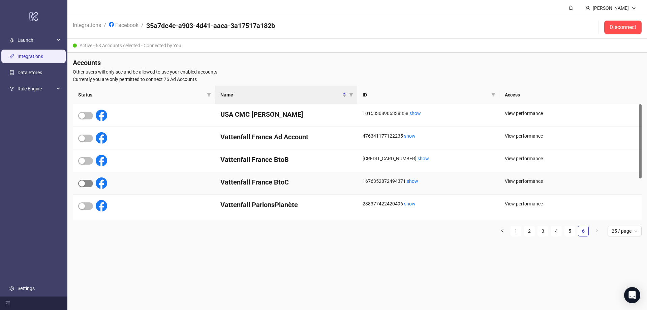
click at [87, 184] on span "button" at bounding box center [85, 183] width 15 height 7
click at [23, 59] on link "Integrations" at bounding box center [31, 56] width 26 height 5
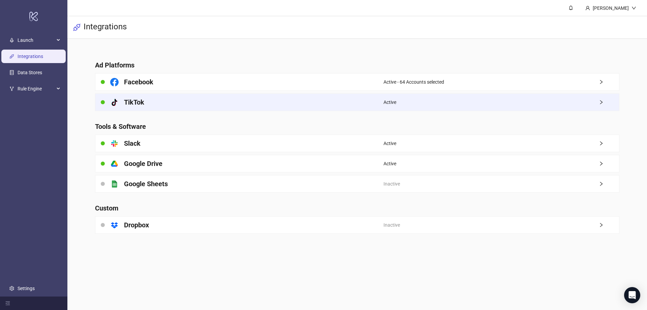
click at [280, 110] on div "platform/tik_tok TikTok" at bounding box center [239, 102] width 288 height 17
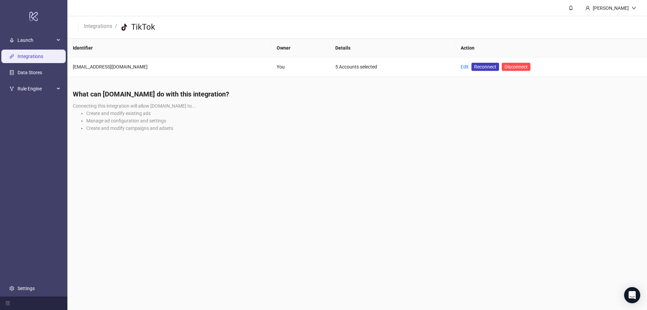
click at [24, 54] on link "Integrations" at bounding box center [31, 56] width 26 height 5
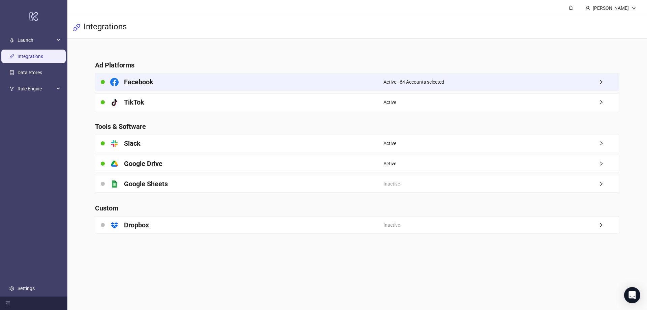
click at [388, 79] on span "Active - 64 Accounts selected" at bounding box center [413, 81] width 61 height 7
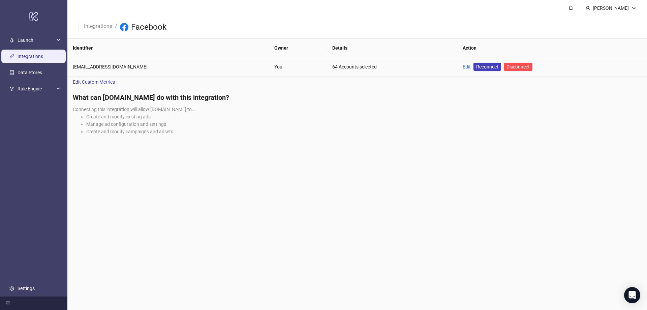
click at [463, 70] on div "Edit" at bounding box center [467, 66] width 8 height 7
click at [463, 66] on link "Edit" at bounding box center [467, 66] width 8 height 5
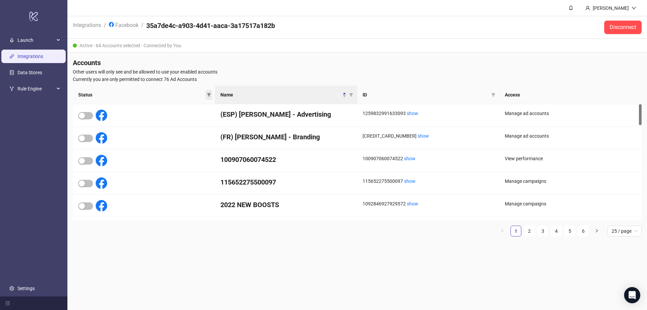
click at [211, 94] on span at bounding box center [209, 95] width 7 height 10
click at [181, 117] on span "Inactive" at bounding box center [191, 117] width 22 height 7
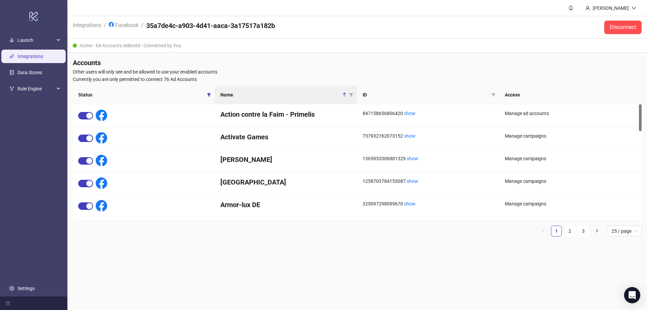
drag, startPoint x: 220, startPoint y: 277, endPoint x: 294, endPoint y: 199, distance: 106.6
click at [220, 276] on main "Romain Piat Integrations / Facebook / 35a7de4c-a903-4d41-aaca-3a17517a182b Disc…" at bounding box center [357, 155] width 580 height 310
click at [344, 96] on div "Name" at bounding box center [283, 94] width 126 height 7
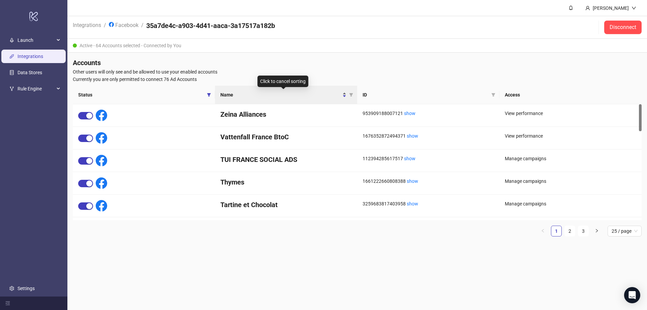
click at [344, 97] on div "Name" at bounding box center [283, 94] width 126 height 7
click at [344, 96] on div "Name" at bounding box center [283, 94] width 126 height 7
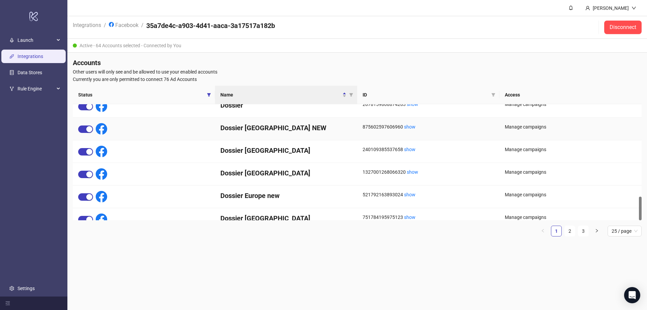
scroll to position [449, 0]
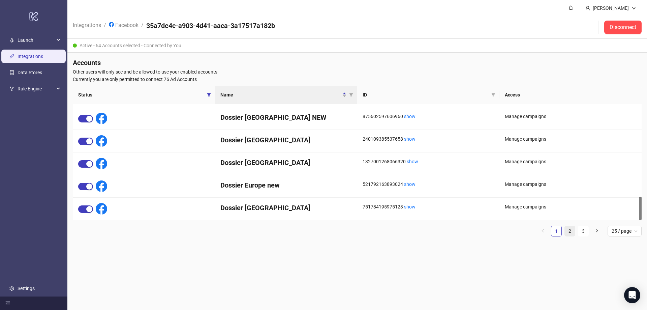
click at [570, 233] on link "2" at bounding box center [570, 231] width 10 height 10
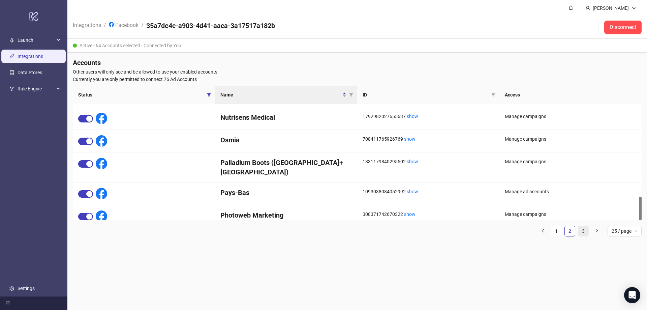
click at [584, 228] on link "3" at bounding box center [583, 231] width 10 height 10
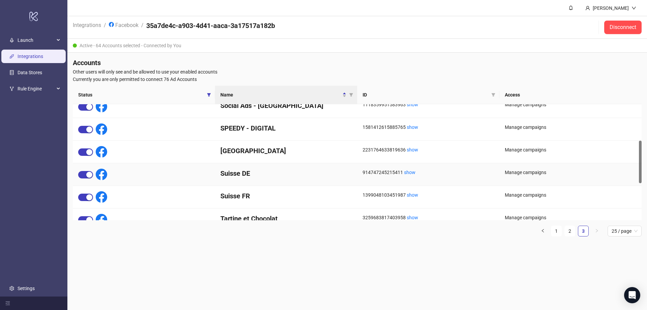
scroll to position [0, 0]
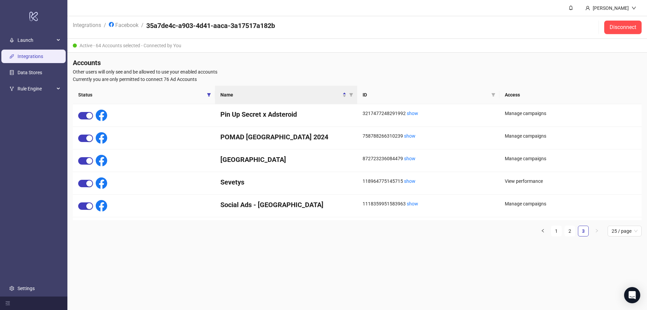
click at [40, 56] on link "Integrations" at bounding box center [31, 56] width 26 height 5
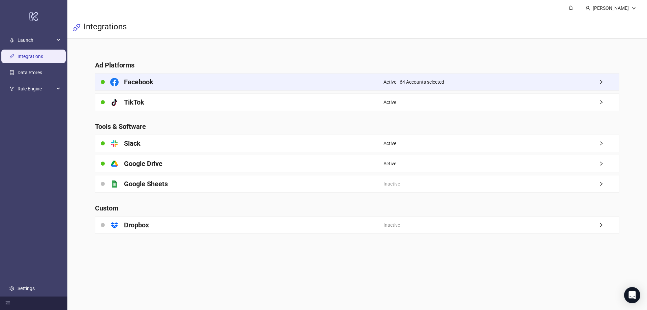
click at [420, 79] on span "Active - 64 Accounts selected" at bounding box center [413, 81] width 61 height 7
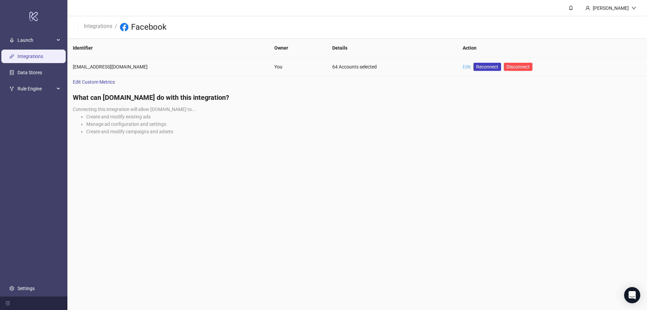
click at [463, 68] on link "Edit" at bounding box center [467, 66] width 8 height 5
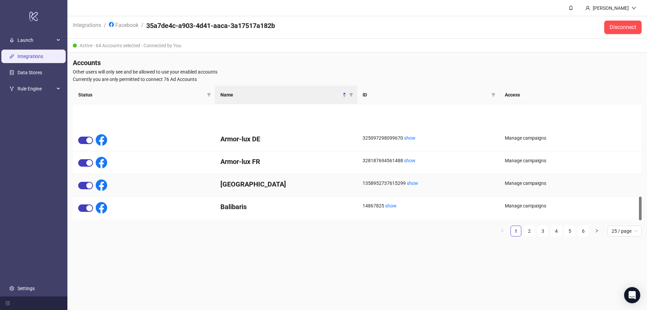
scroll to position [449, 0]
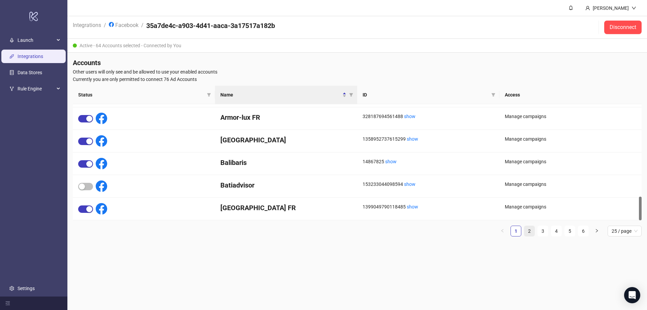
click at [531, 234] on link "2" at bounding box center [529, 231] width 10 height 10
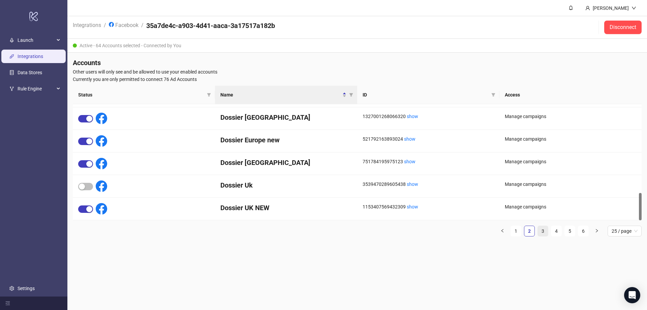
click at [542, 235] on link "3" at bounding box center [543, 231] width 10 height 10
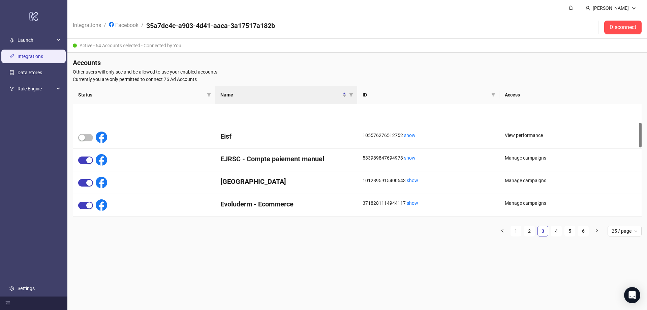
scroll to position [19, 0]
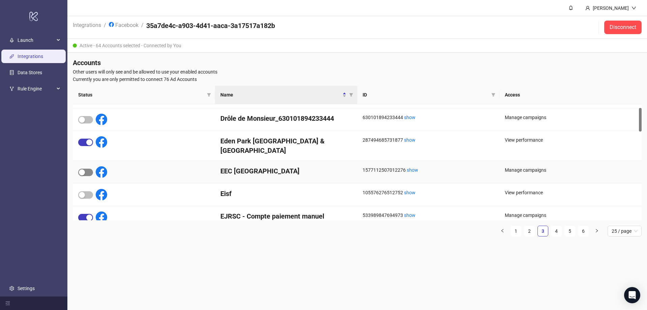
click at [85, 169] on div "button" at bounding box center [82, 172] width 6 height 6
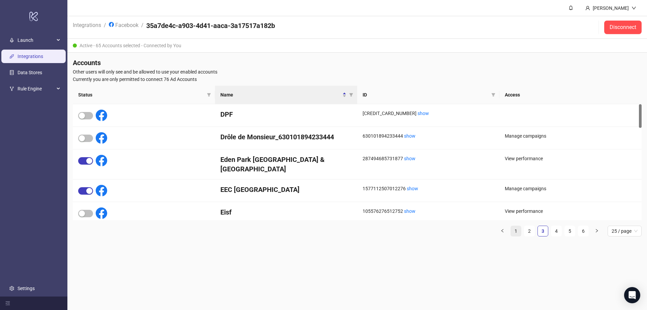
click at [515, 232] on link "1" at bounding box center [516, 231] width 10 height 10
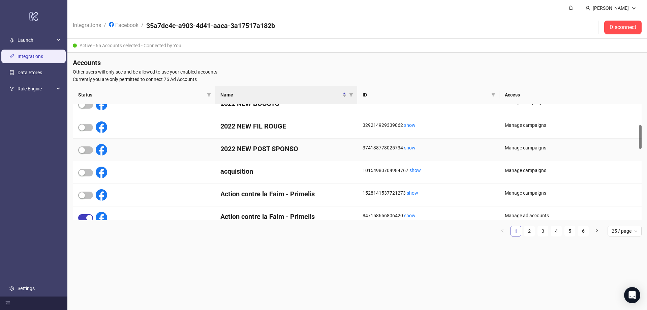
scroll to position [101, 0]
click at [83, 173] on div "button" at bounding box center [82, 172] width 6 height 6
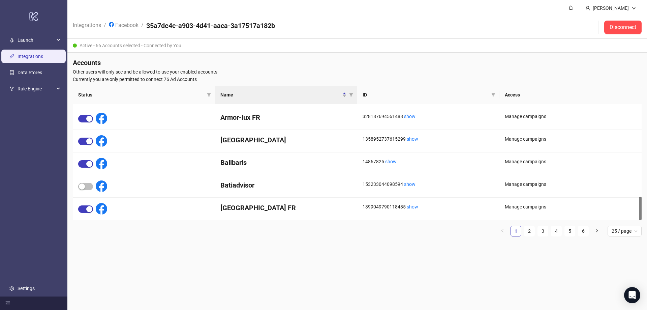
drag, startPoint x: 559, startPoint y: 230, endPoint x: 549, endPoint y: 222, distance: 13.3
click at [559, 230] on link "4" at bounding box center [556, 231] width 10 height 10
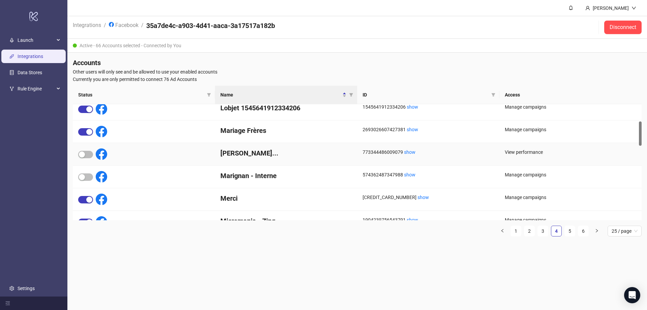
scroll to position [13, 0]
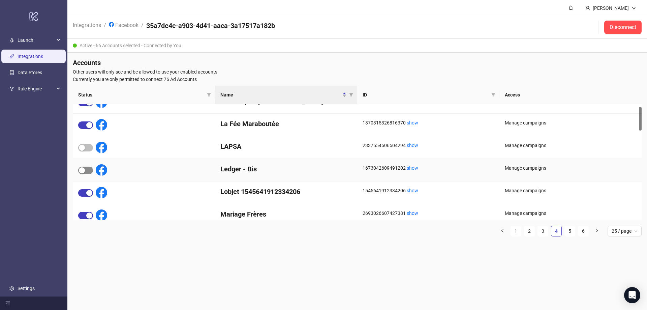
click at [87, 171] on span "button" at bounding box center [85, 169] width 15 height 7
